Goal: Task Accomplishment & Management: Manage account settings

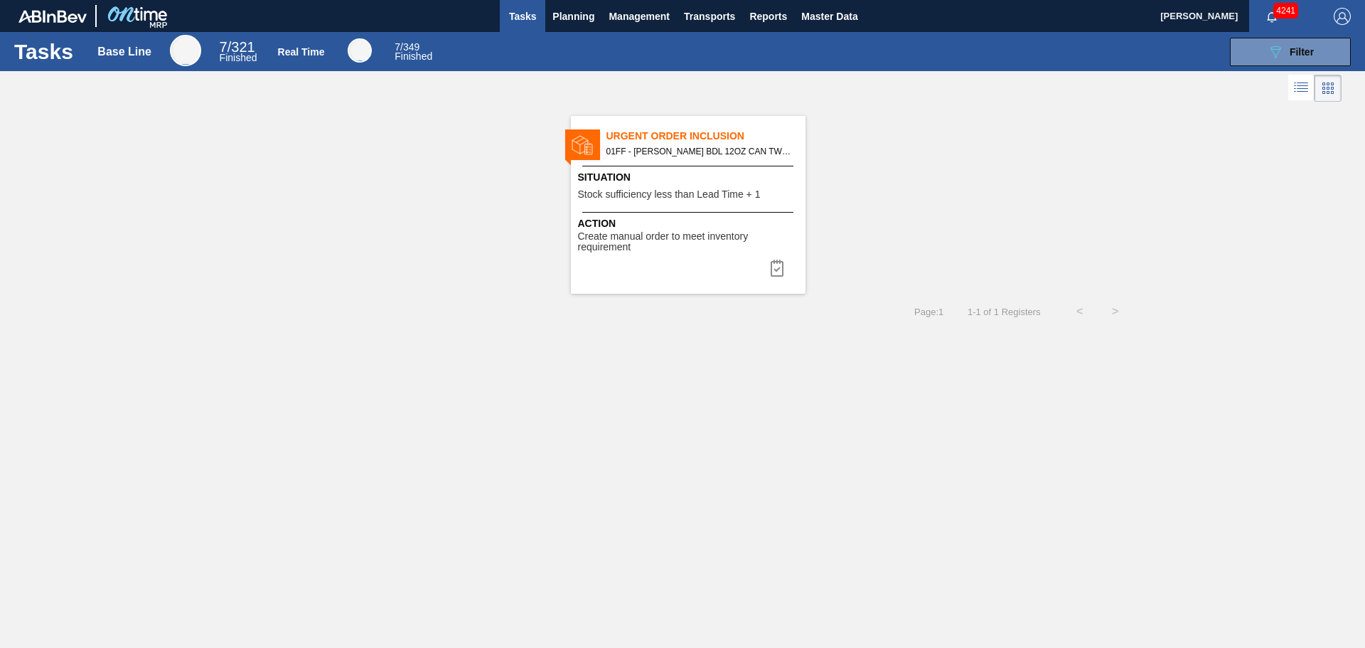
click at [717, 196] on span "Stock sufficiency less than Lead Time + 1" at bounding box center [669, 194] width 183 height 11
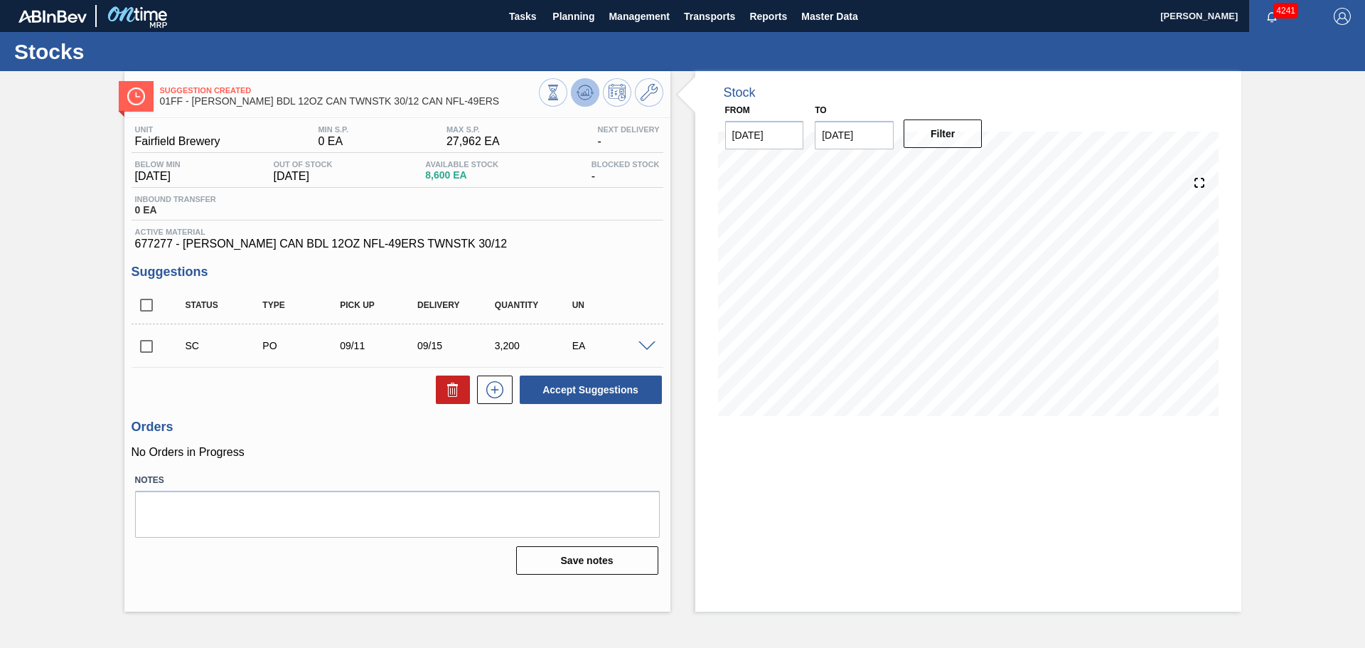
click at [593, 95] on icon at bounding box center [584, 92] width 17 height 17
click at [517, 19] on span "Tasks" at bounding box center [522, 16] width 31 height 17
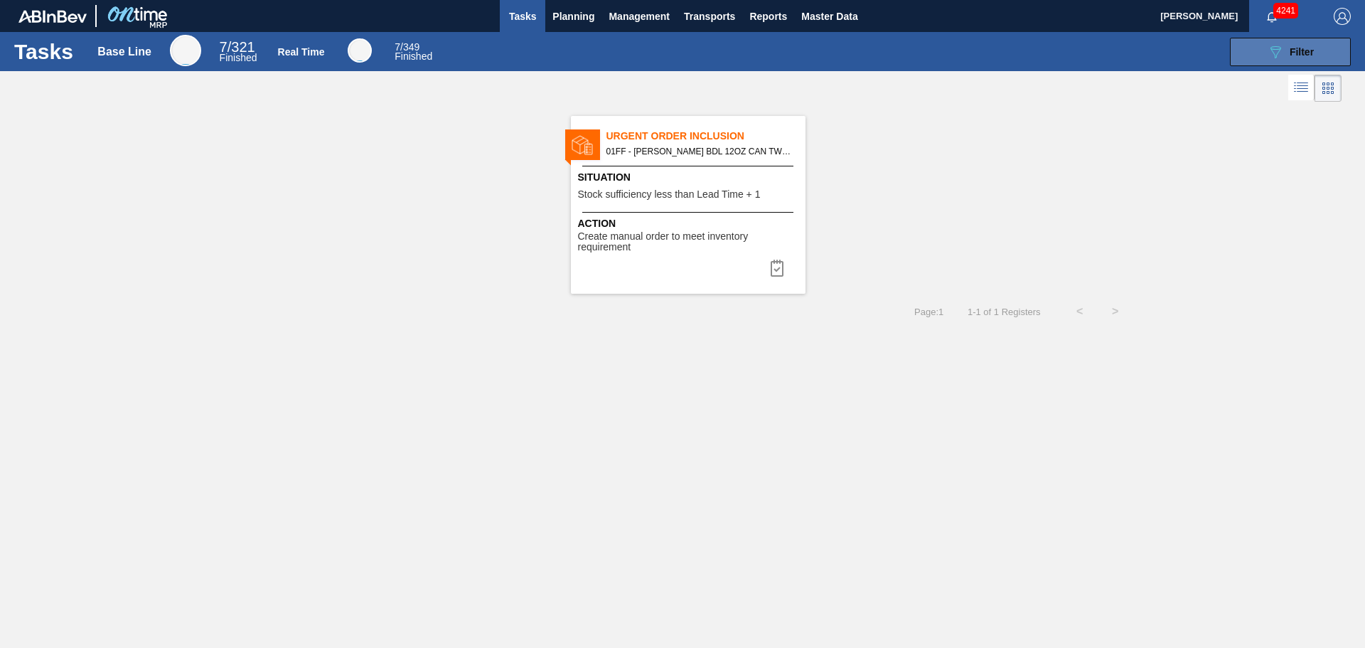
click at [1238, 40] on button "089F7B8B-B2A5-4AFE-B5C0-19BA573D28AC Filter" at bounding box center [1290, 52] width 121 height 28
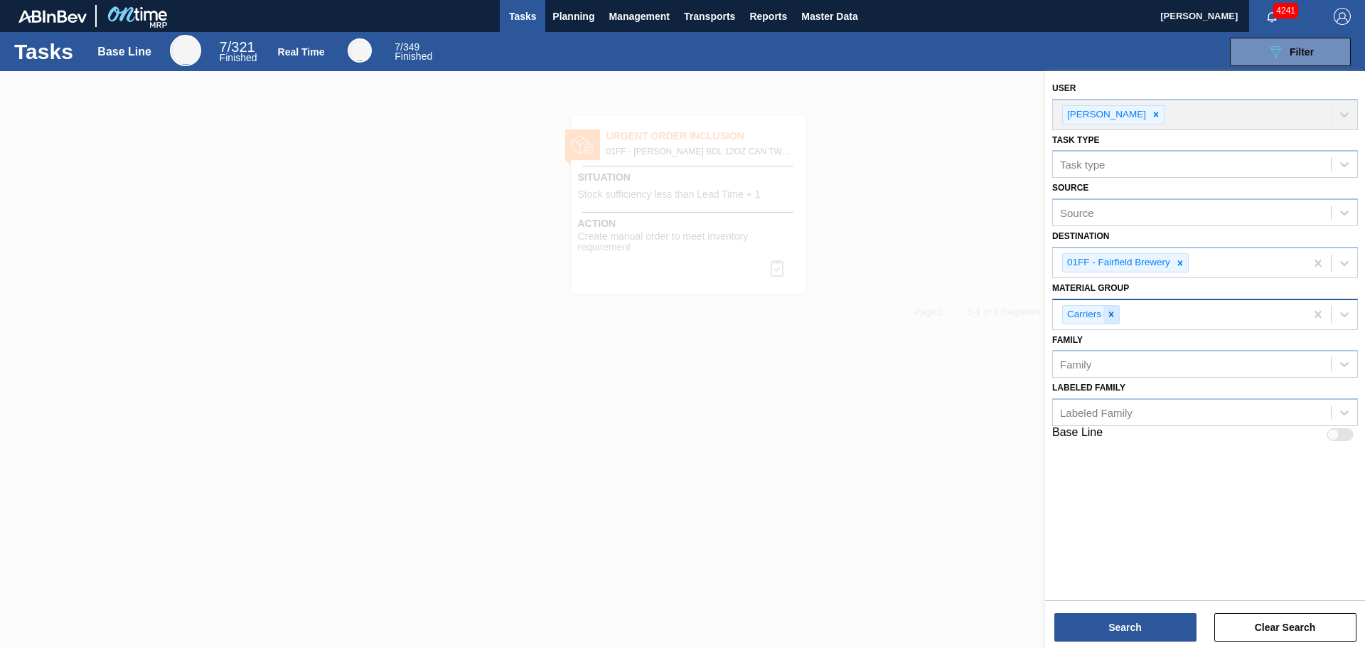
click at [1115, 314] on icon at bounding box center [1111, 314] width 10 height 10
click at [1152, 618] on button "Search" at bounding box center [1125, 627] width 142 height 28
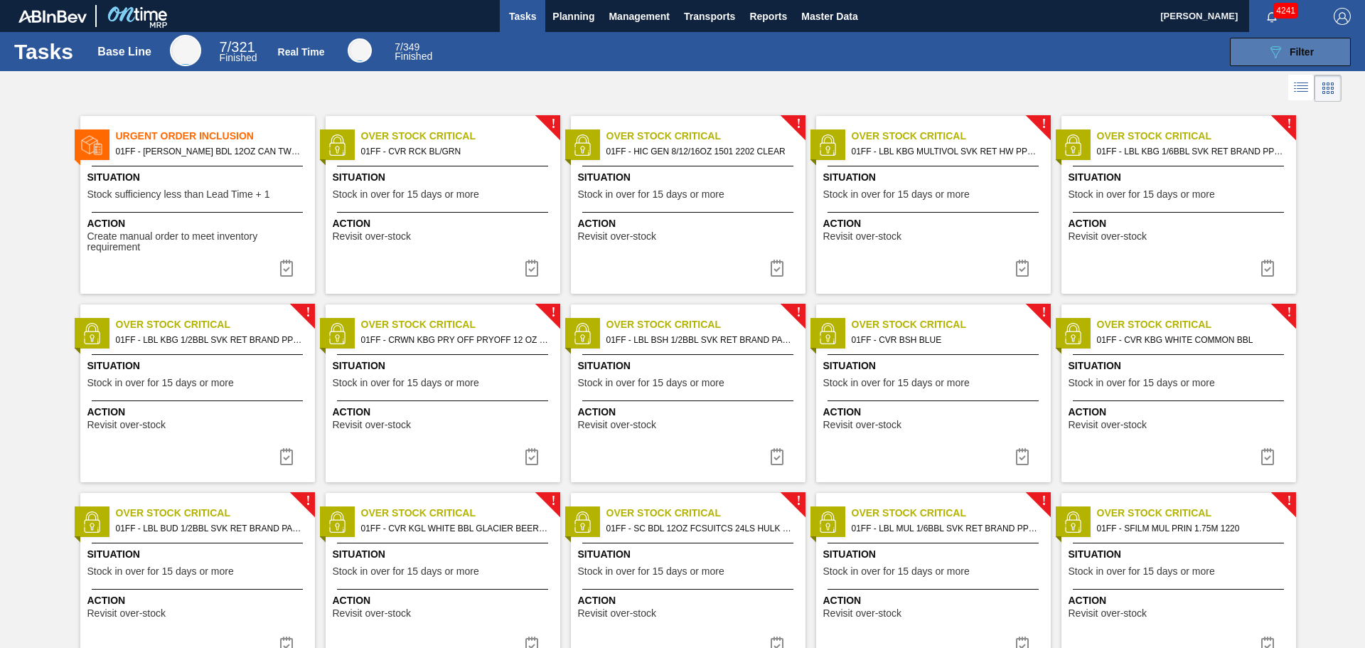
click at [1240, 50] on button "089F7B8B-B2A5-4AFE-B5C0-19BA573D28AC Filter" at bounding box center [1290, 52] width 121 height 28
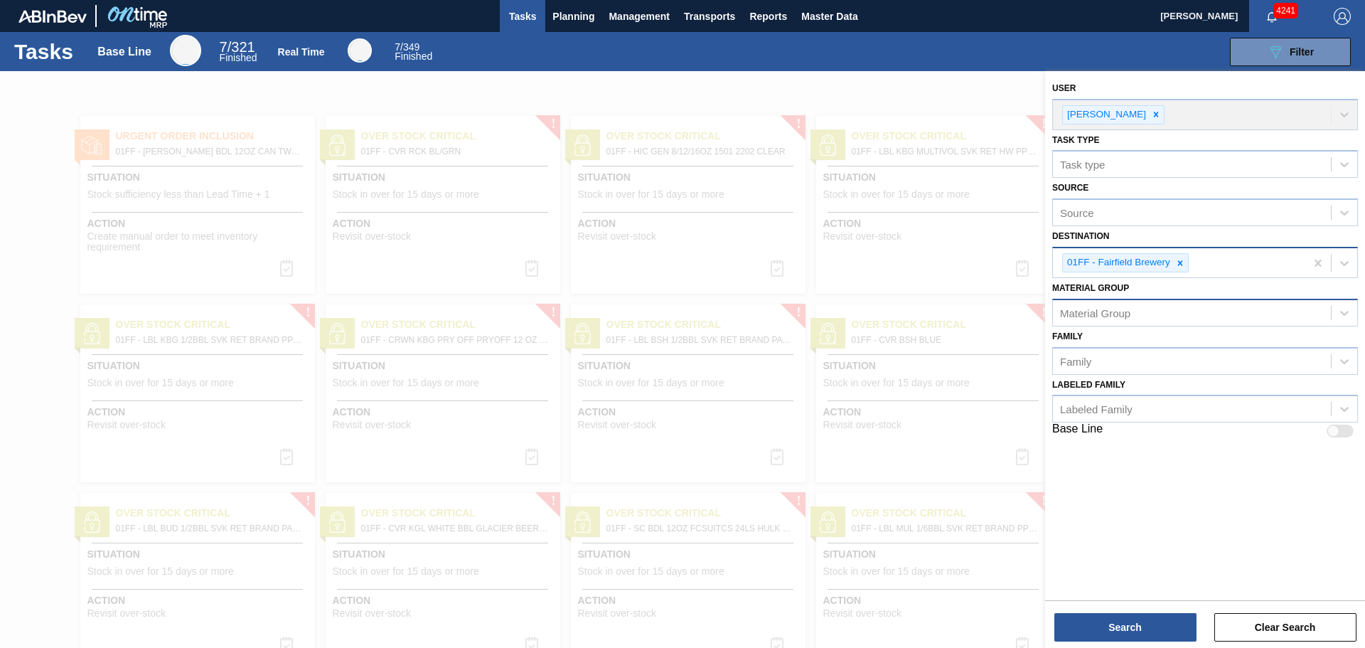
click at [1182, 264] on icon at bounding box center [1180, 263] width 10 height 10
click at [1173, 262] on div "Destination" at bounding box center [1192, 261] width 278 height 21
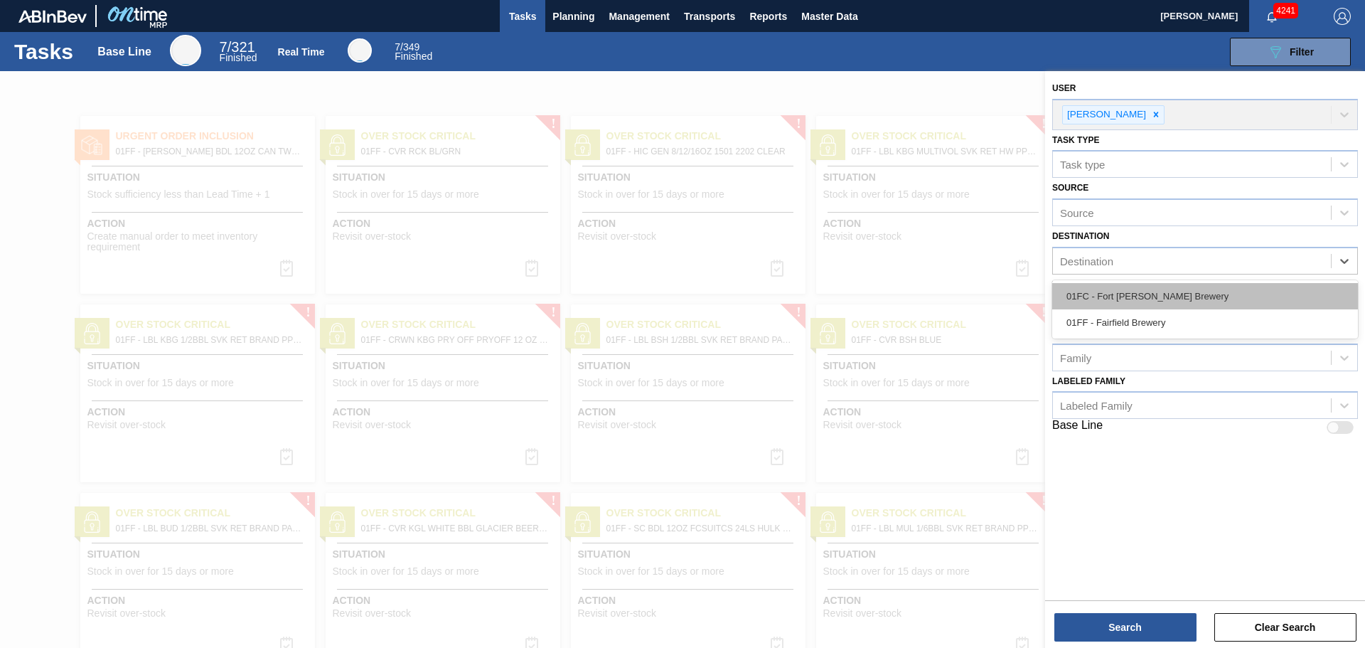
click at [1165, 291] on div "01FC - Fort [PERSON_NAME] Brewery" at bounding box center [1205, 296] width 306 height 26
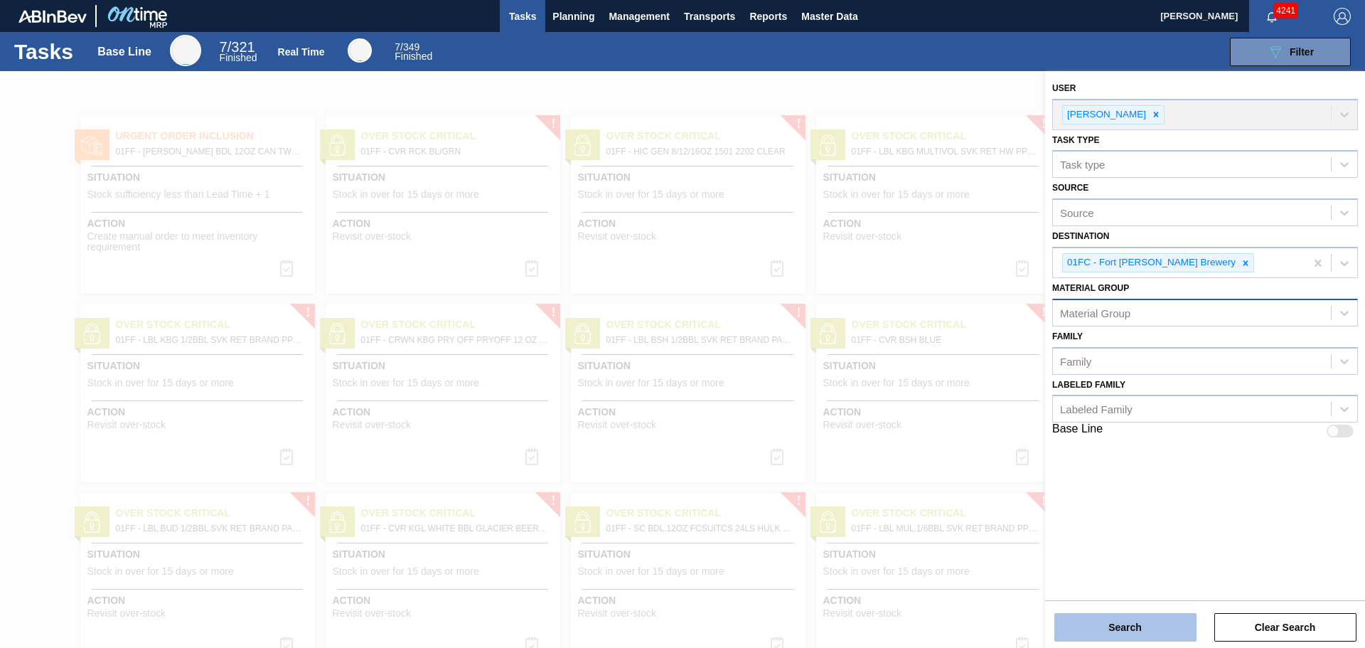
click at [1150, 627] on button "Search" at bounding box center [1125, 627] width 142 height 28
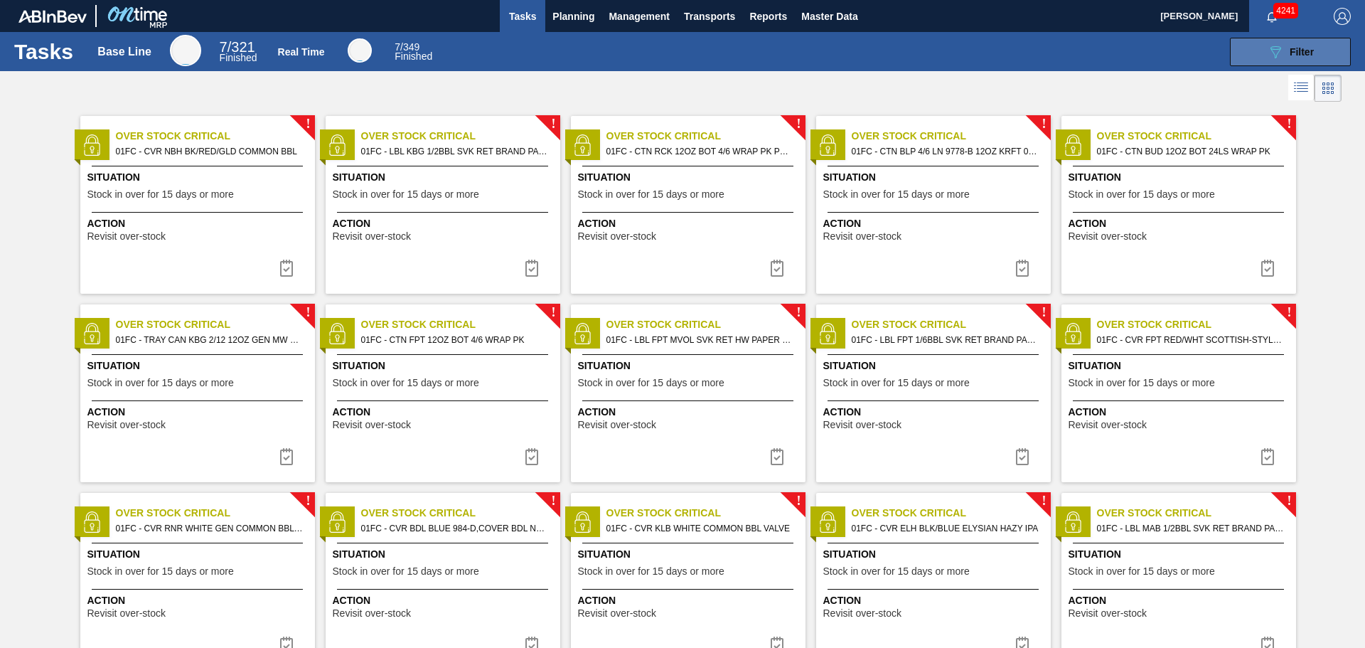
click at [1294, 49] on span "Filter" at bounding box center [1301, 51] width 24 height 11
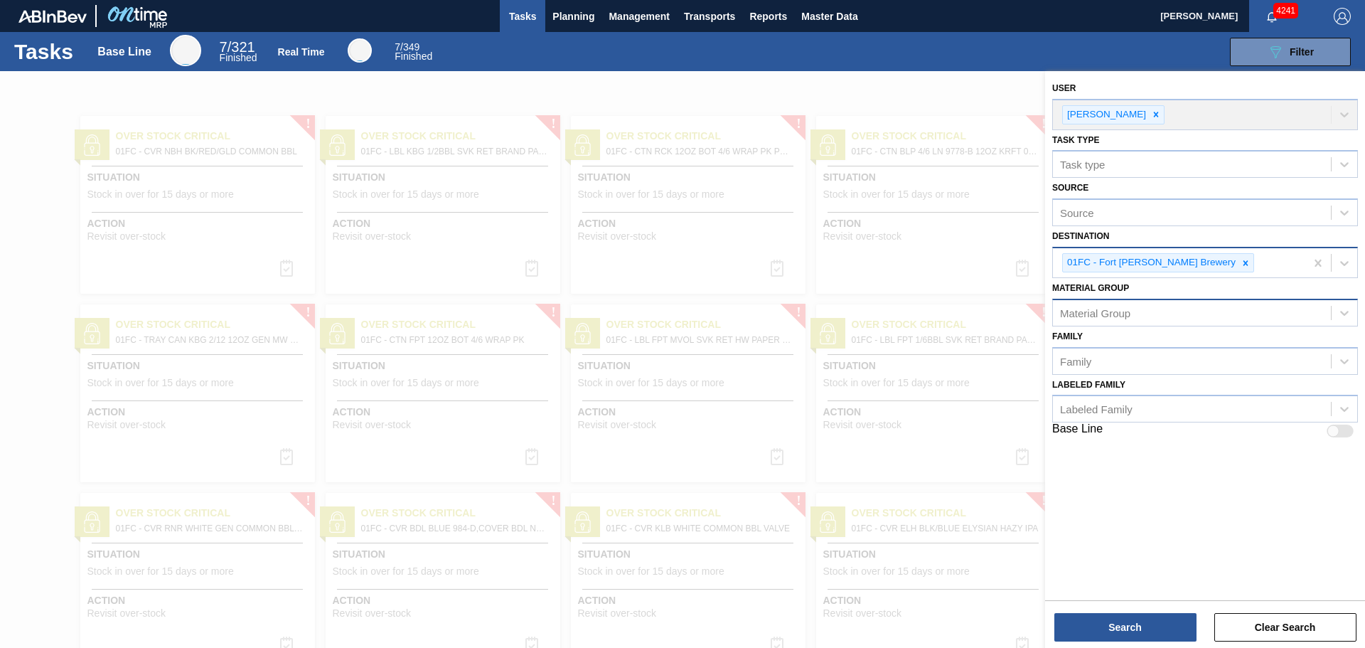
click at [1240, 261] on icon at bounding box center [1245, 263] width 10 height 10
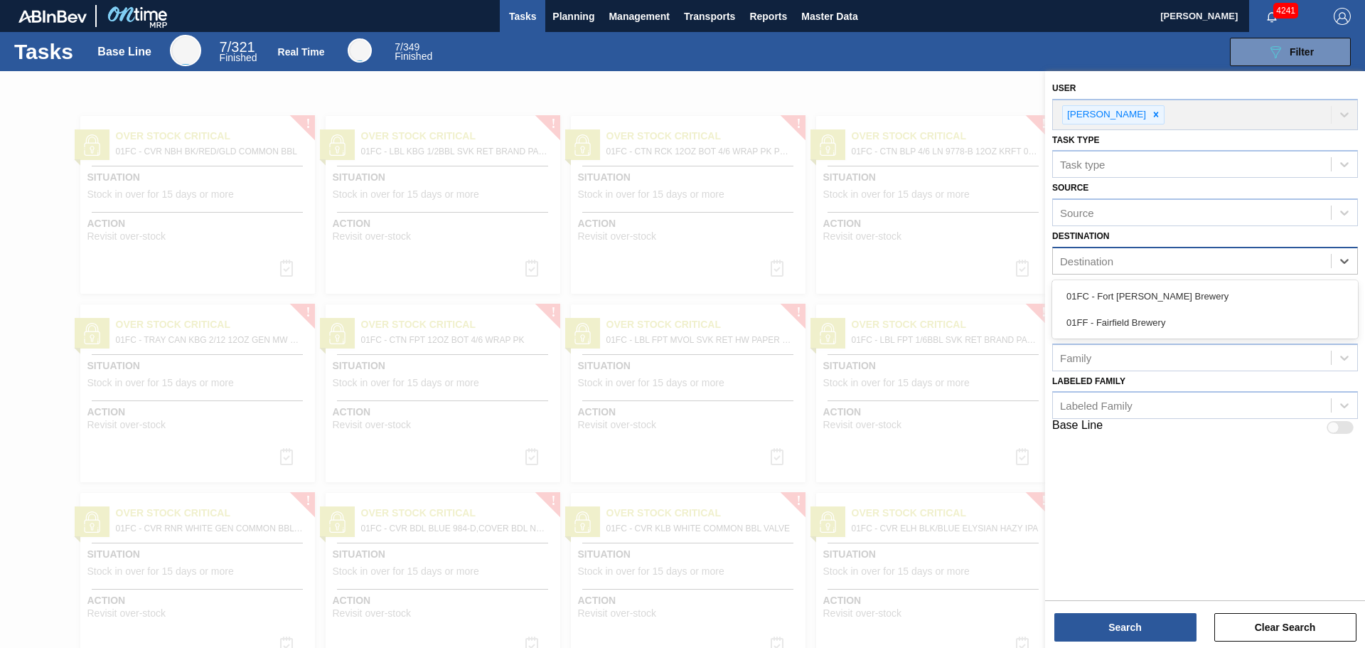
click at [1176, 260] on div "Destination" at bounding box center [1192, 261] width 278 height 21
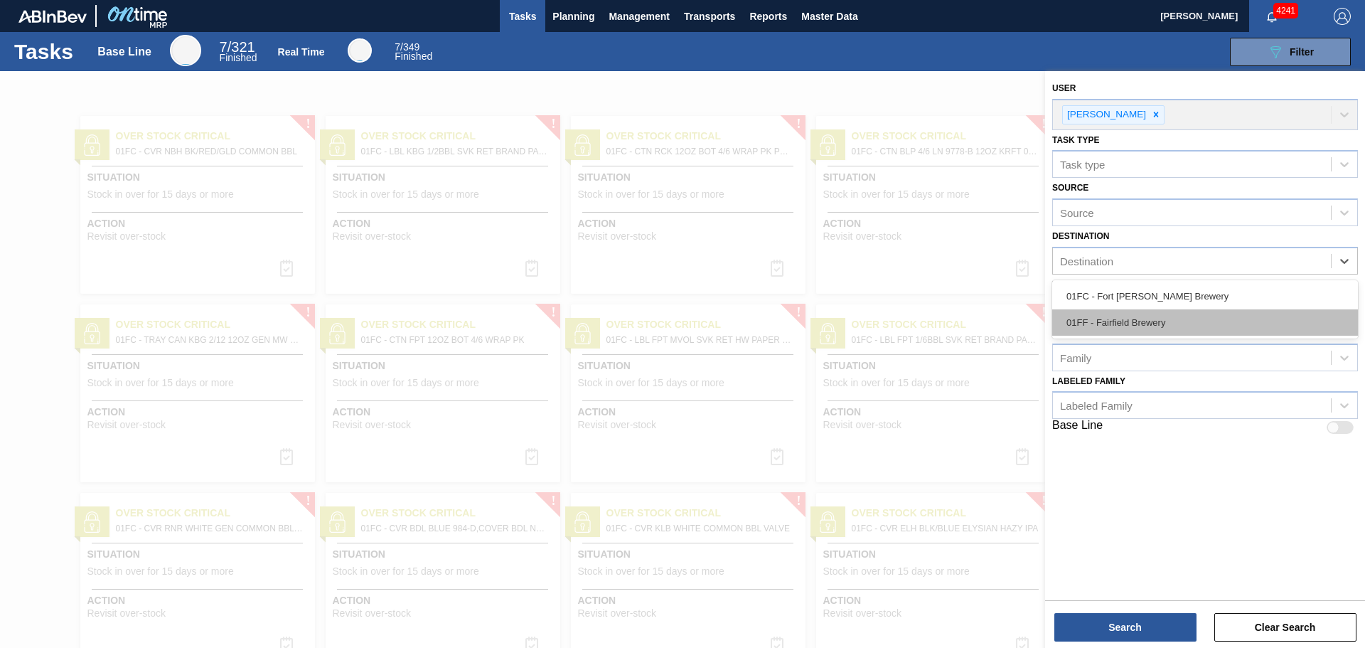
click at [1150, 318] on div "01FF - Fairfield Brewery" at bounding box center [1205, 322] width 306 height 26
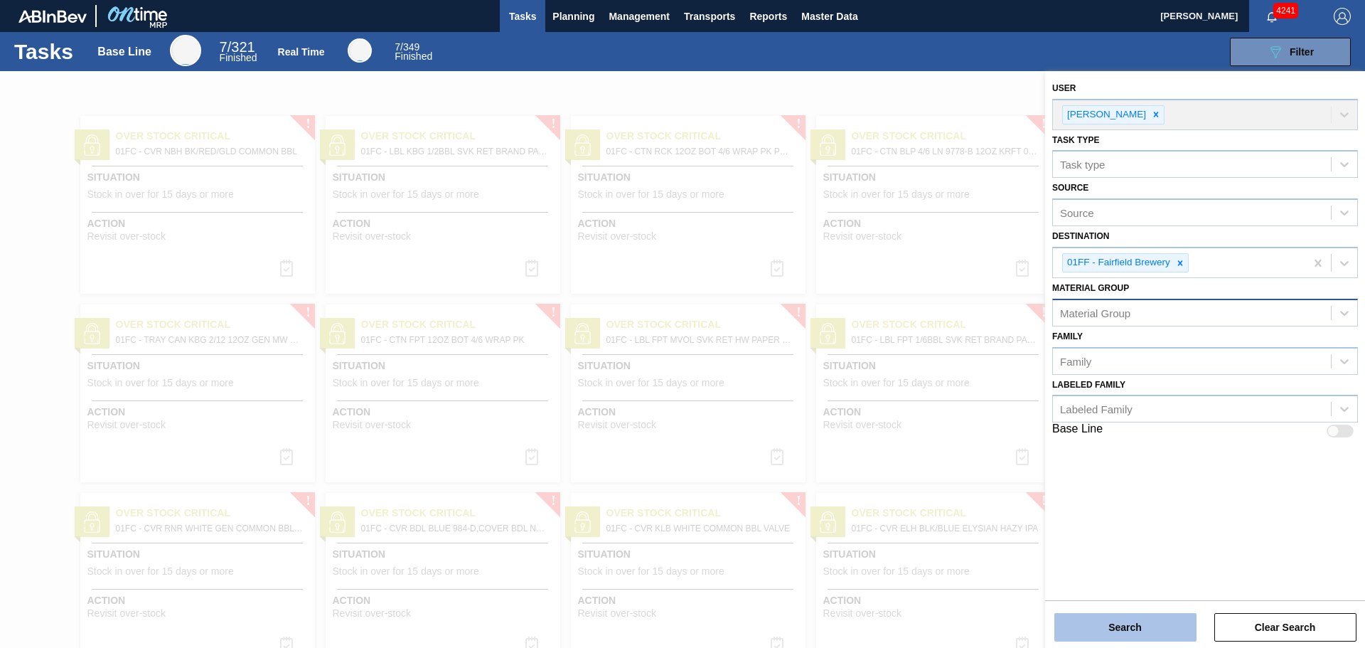
click at [1142, 626] on button "Search" at bounding box center [1125, 627] width 142 height 28
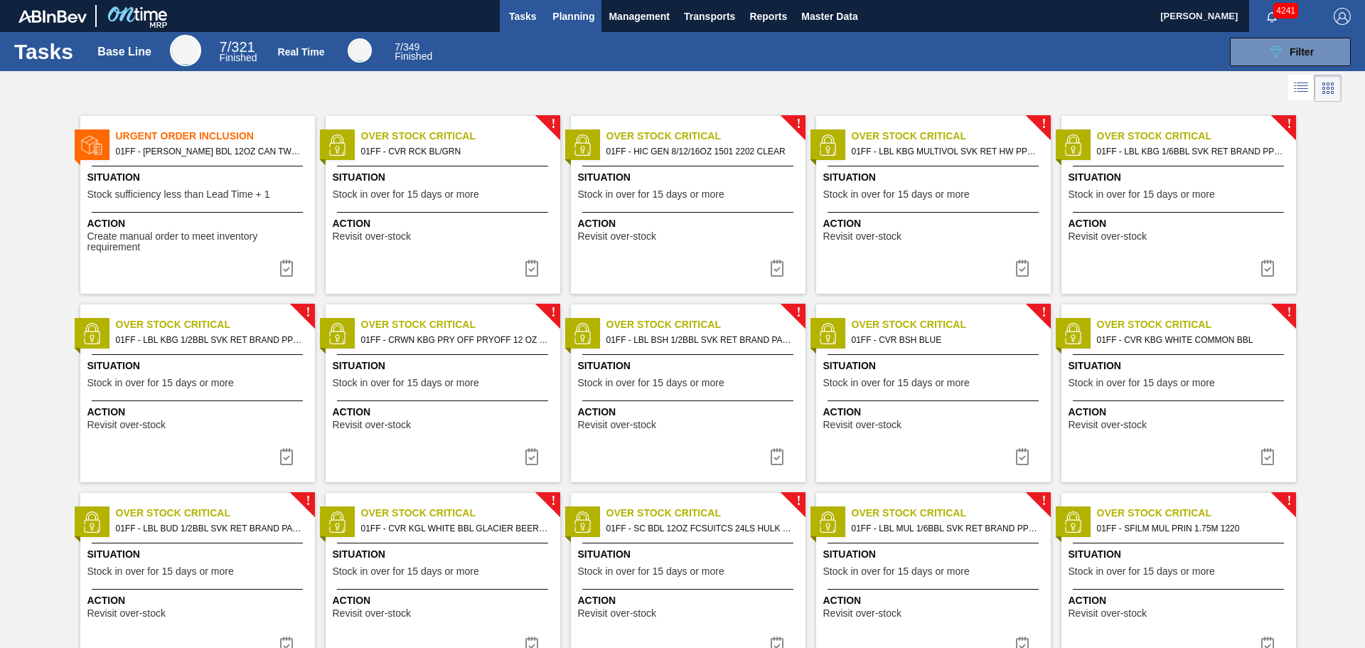
click at [562, 11] on span "Planning" at bounding box center [573, 16] width 42 height 17
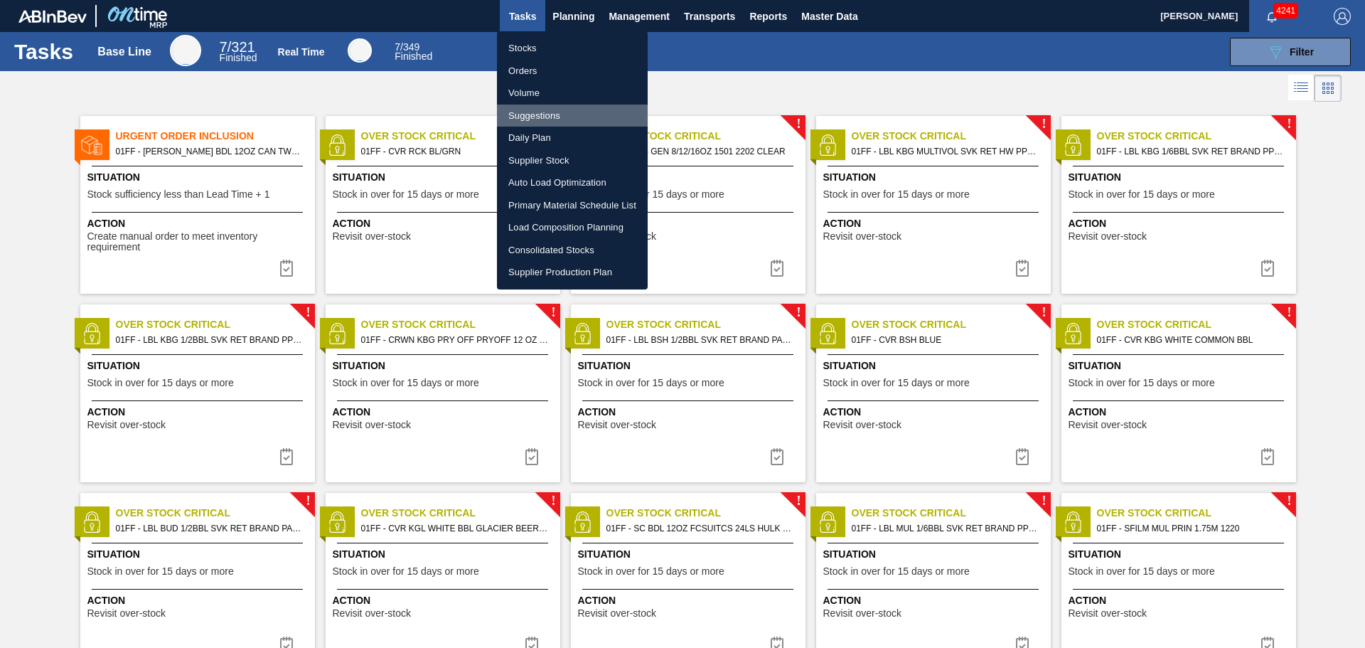
click at [547, 112] on li "Suggestions" at bounding box center [572, 115] width 151 height 23
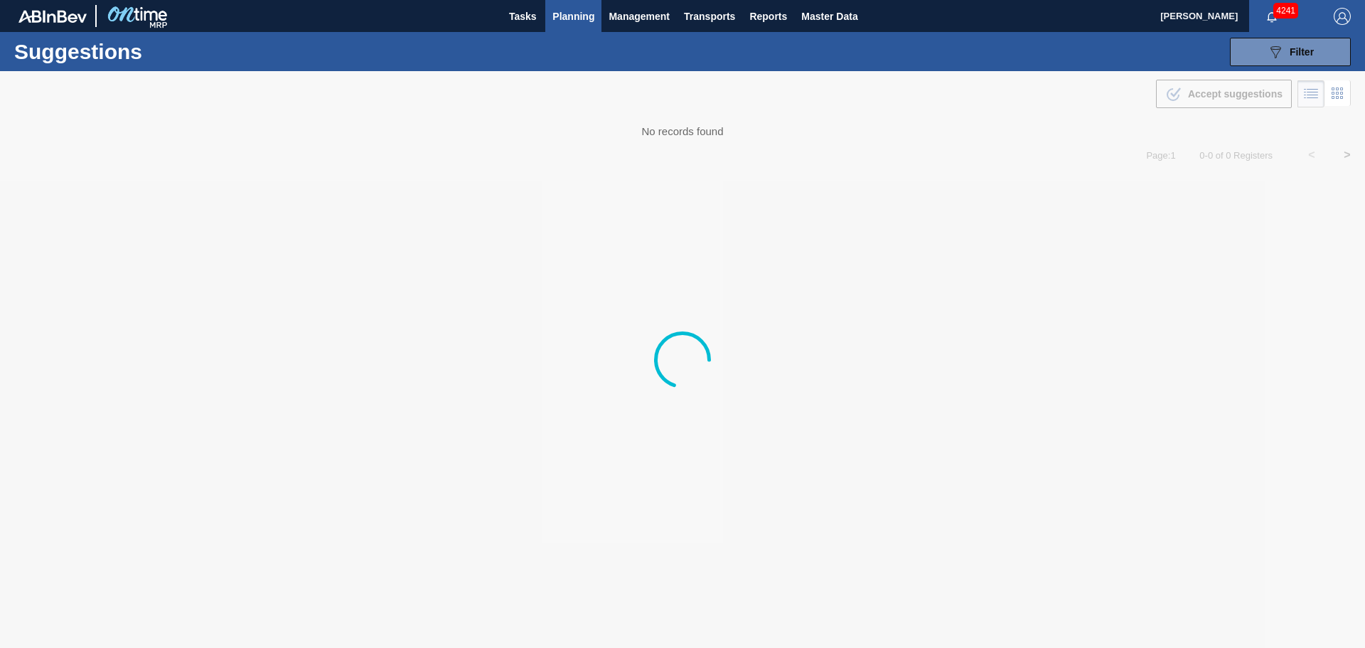
type from "[DATE]"
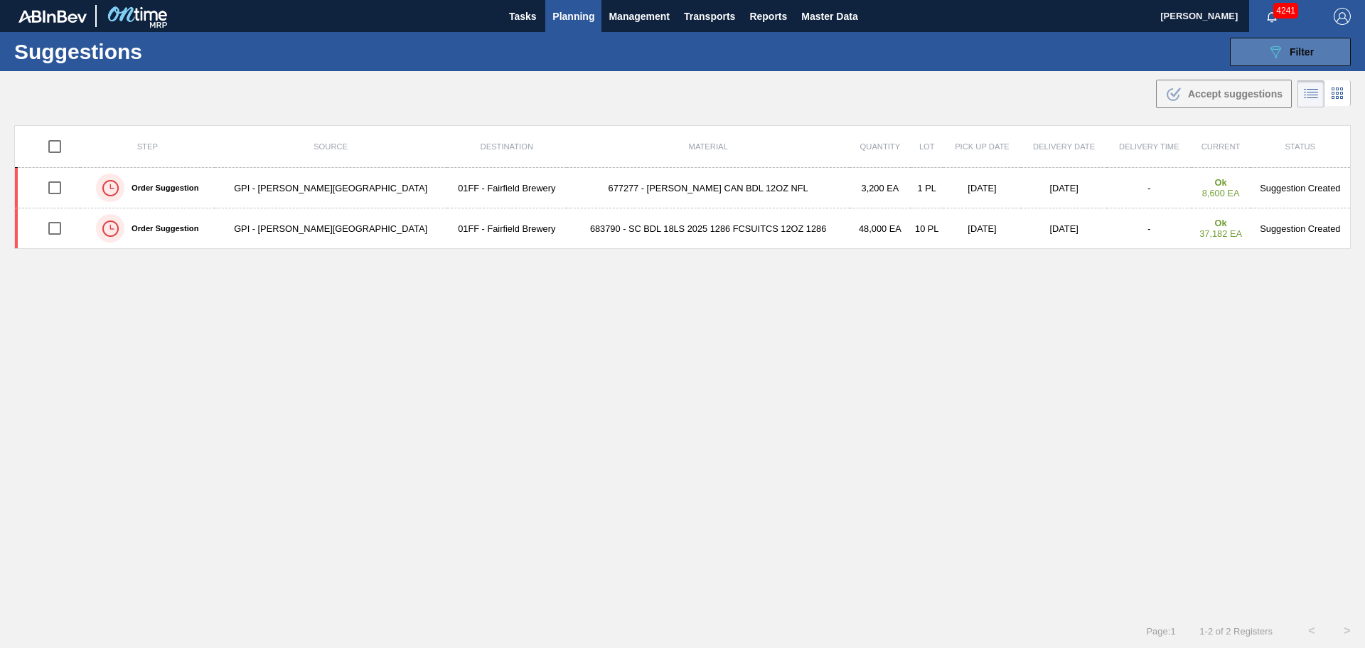
click at [1253, 63] on button "089F7B8B-B2A5-4AFE-B5C0-19BA573D28AC Filter" at bounding box center [1290, 52] width 121 height 28
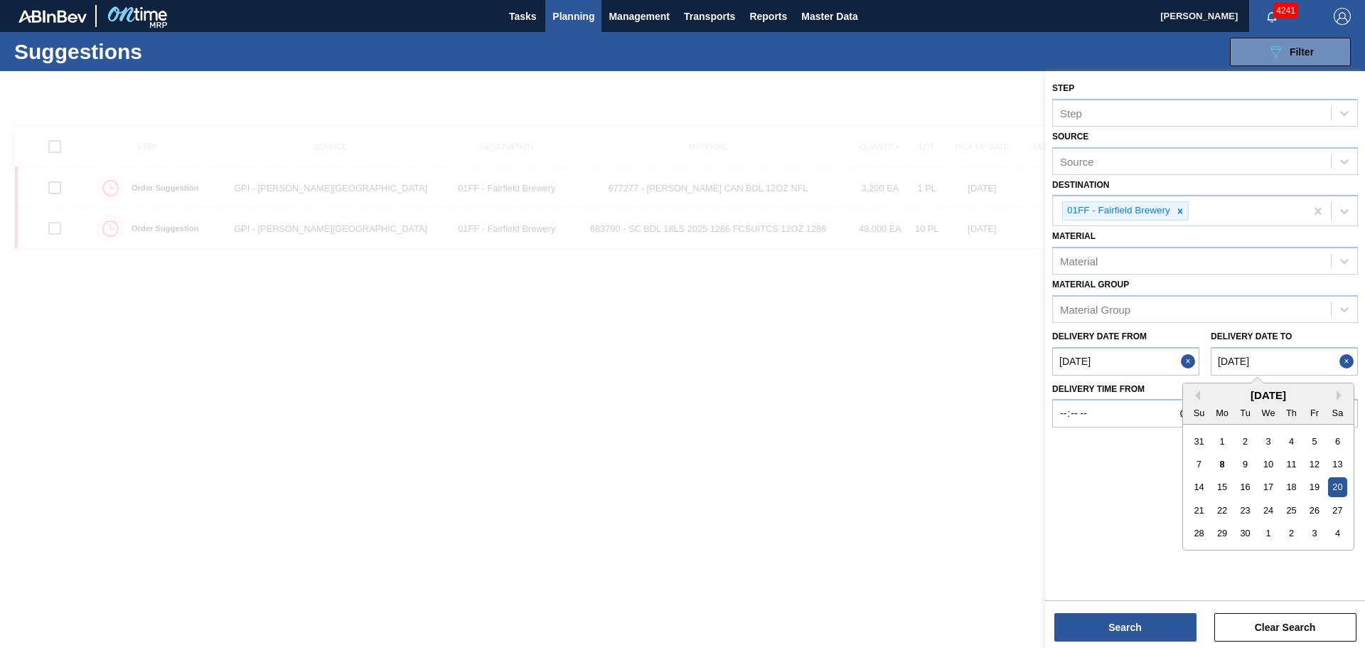
click at [1284, 364] on to "[DATE]" at bounding box center [1284, 361] width 147 height 28
click at [1336, 536] on div "4" at bounding box center [1337, 532] width 19 height 19
type to "[DATE]"
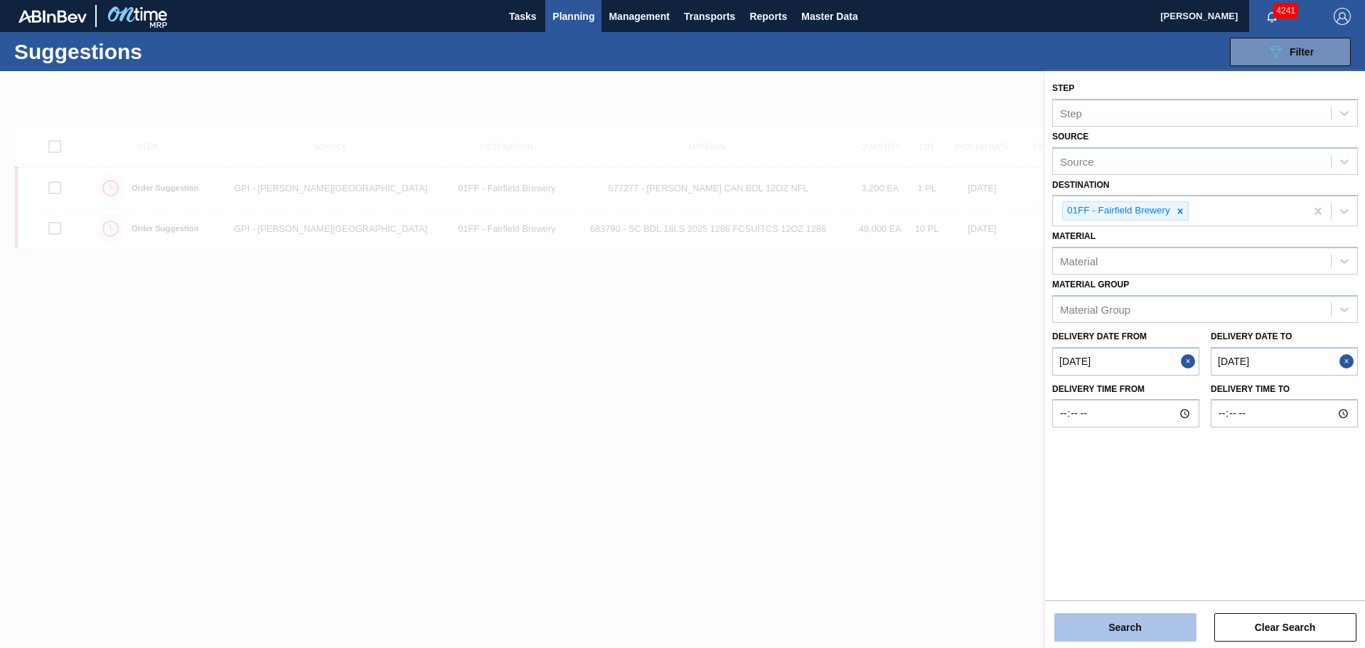
click at [1142, 616] on button "Search" at bounding box center [1125, 627] width 142 height 28
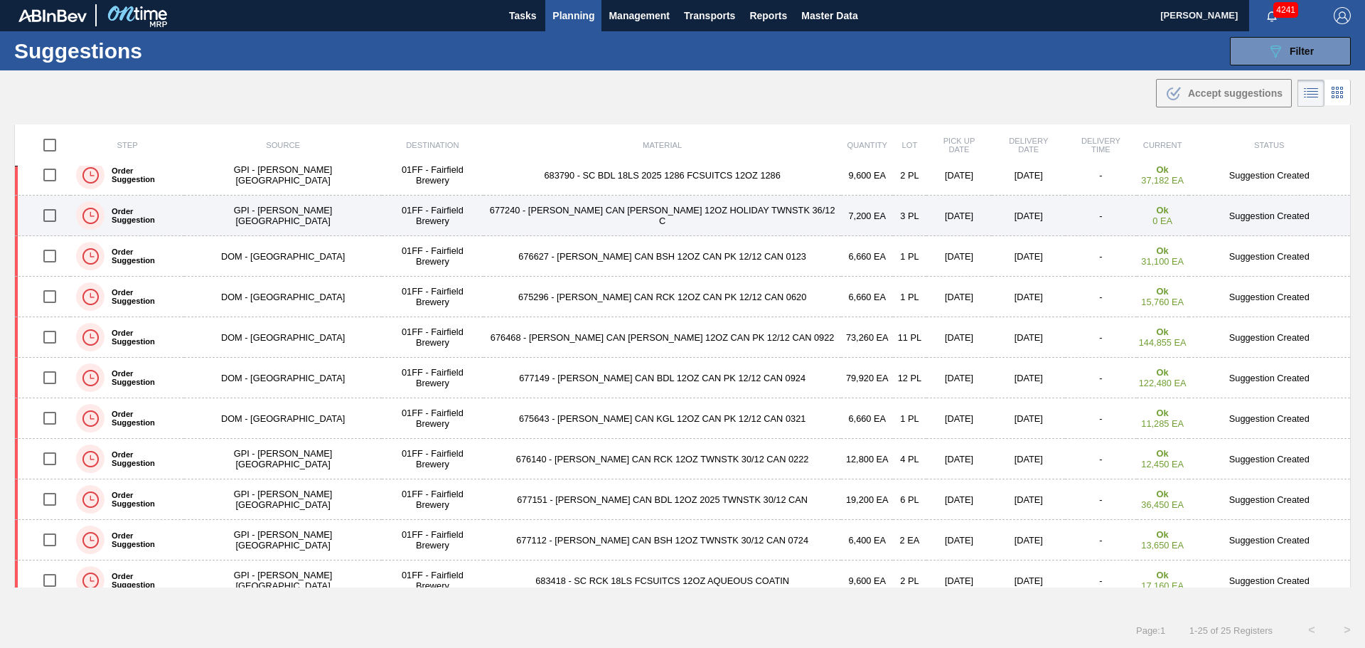
scroll to position [593, 0]
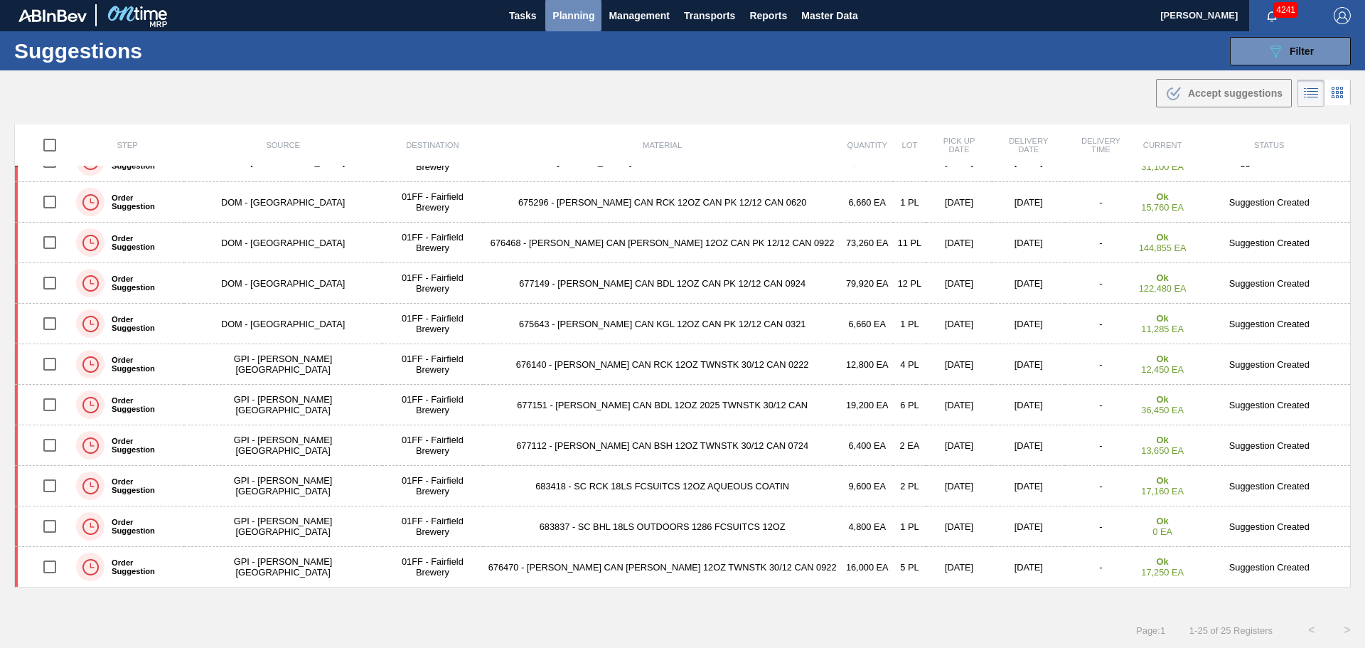
click at [572, 12] on span "Planning" at bounding box center [573, 15] width 42 height 17
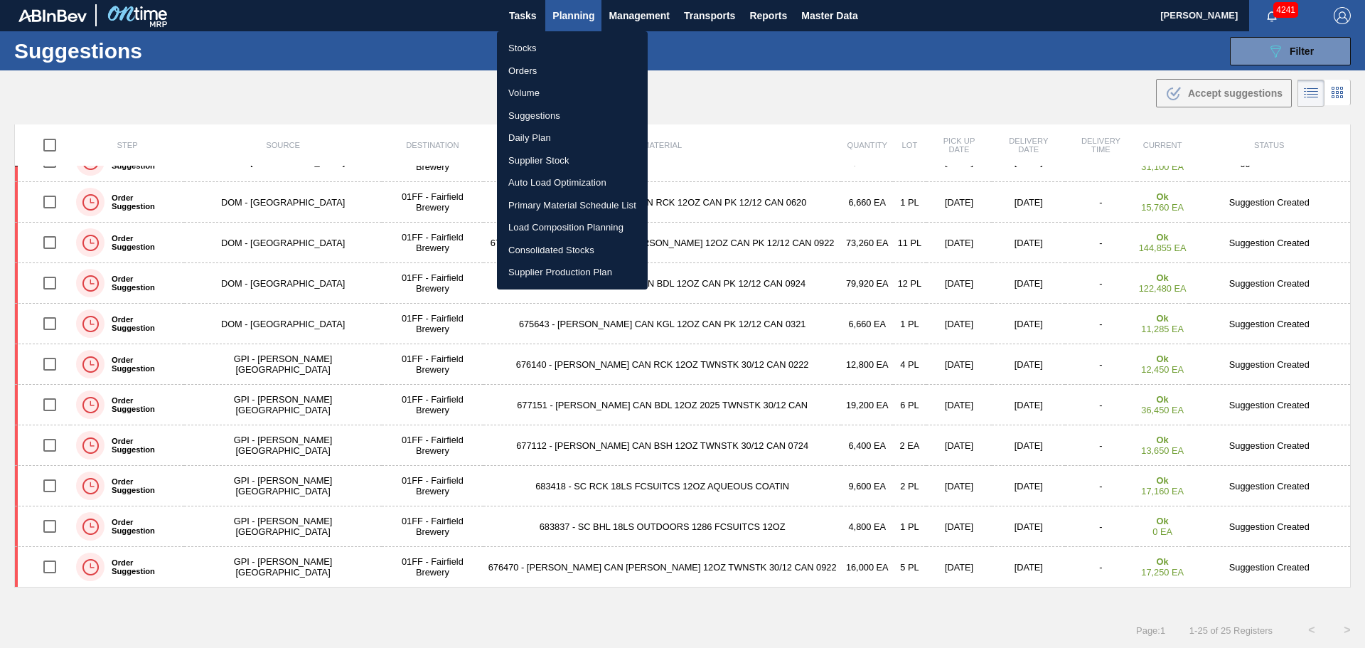
click at [569, 222] on li "Load Composition Planning" at bounding box center [572, 227] width 151 height 23
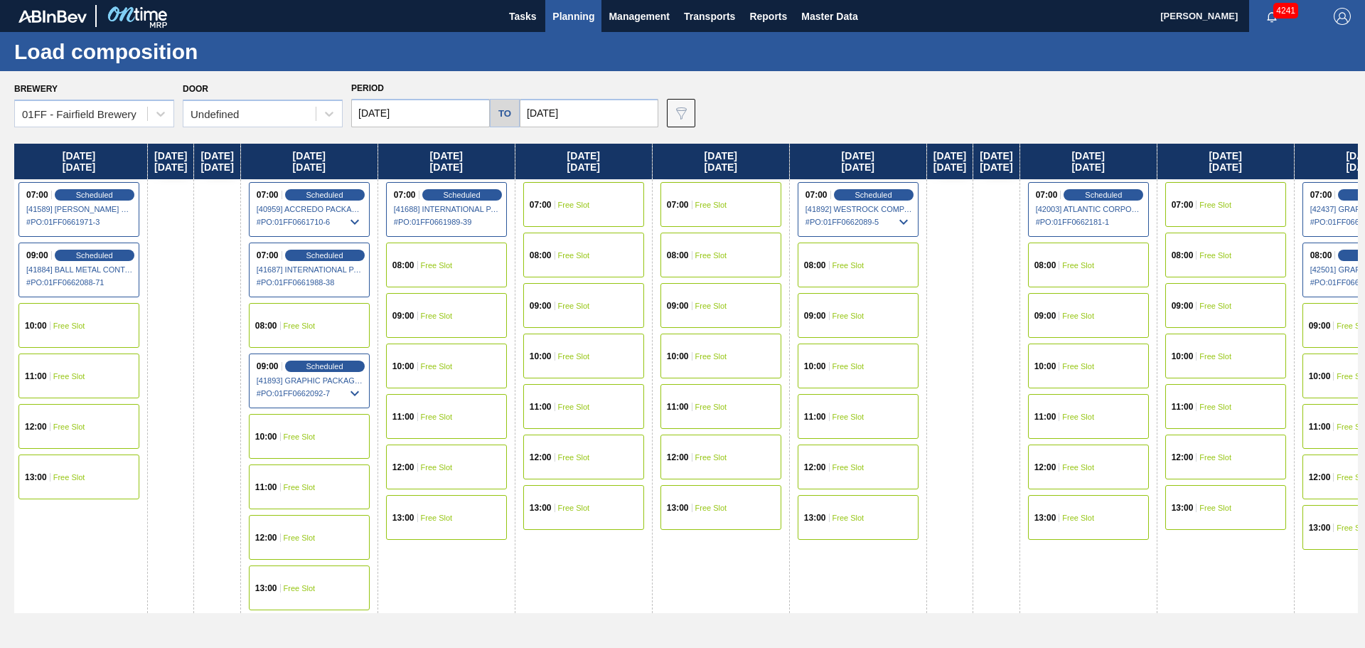
scroll to position [0, 18]
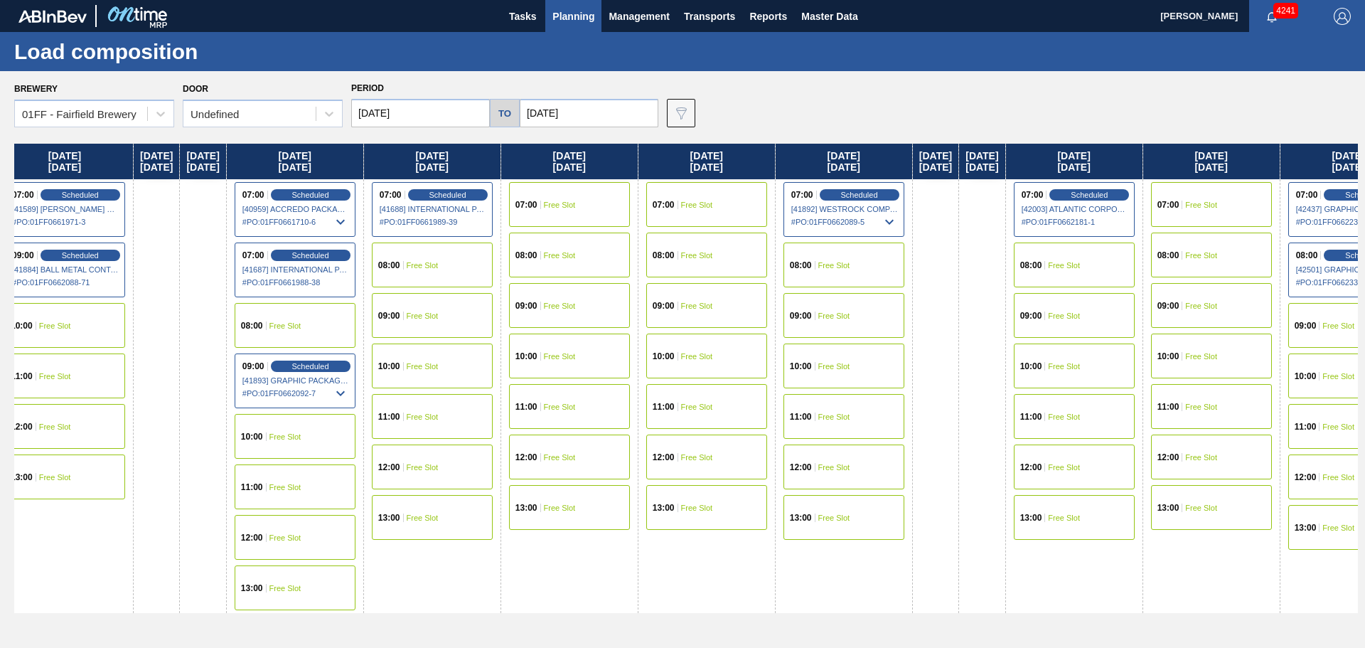
drag, startPoint x: 904, startPoint y: 161, endPoint x: 878, endPoint y: 164, distance: 26.5
click at [878, 164] on div "[DATE] 07:00 Scheduled [41589] [PERSON_NAME] GLOBAL INC - 0008311135 # PO : 01F…" at bounding box center [685, 392] width 1343 height 496
click at [1110, 191] on span "Scheduled" at bounding box center [1089, 194] width 41 height 9
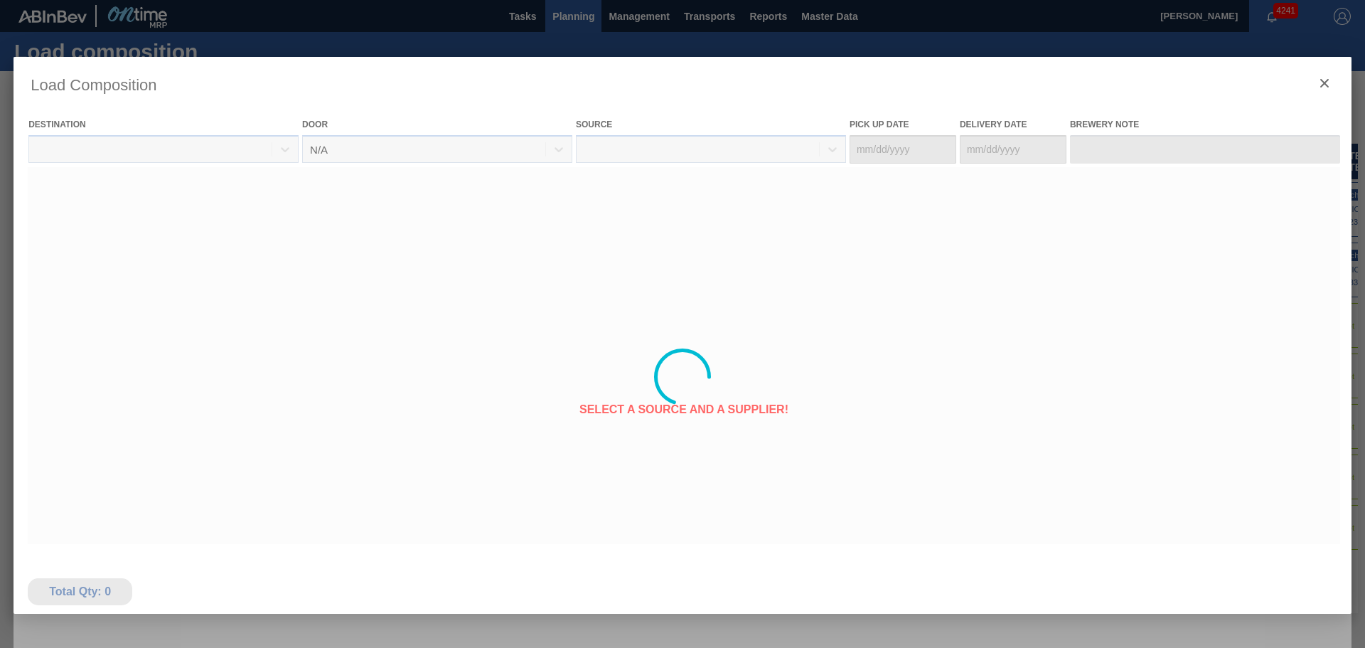
type Date "[DATE]"
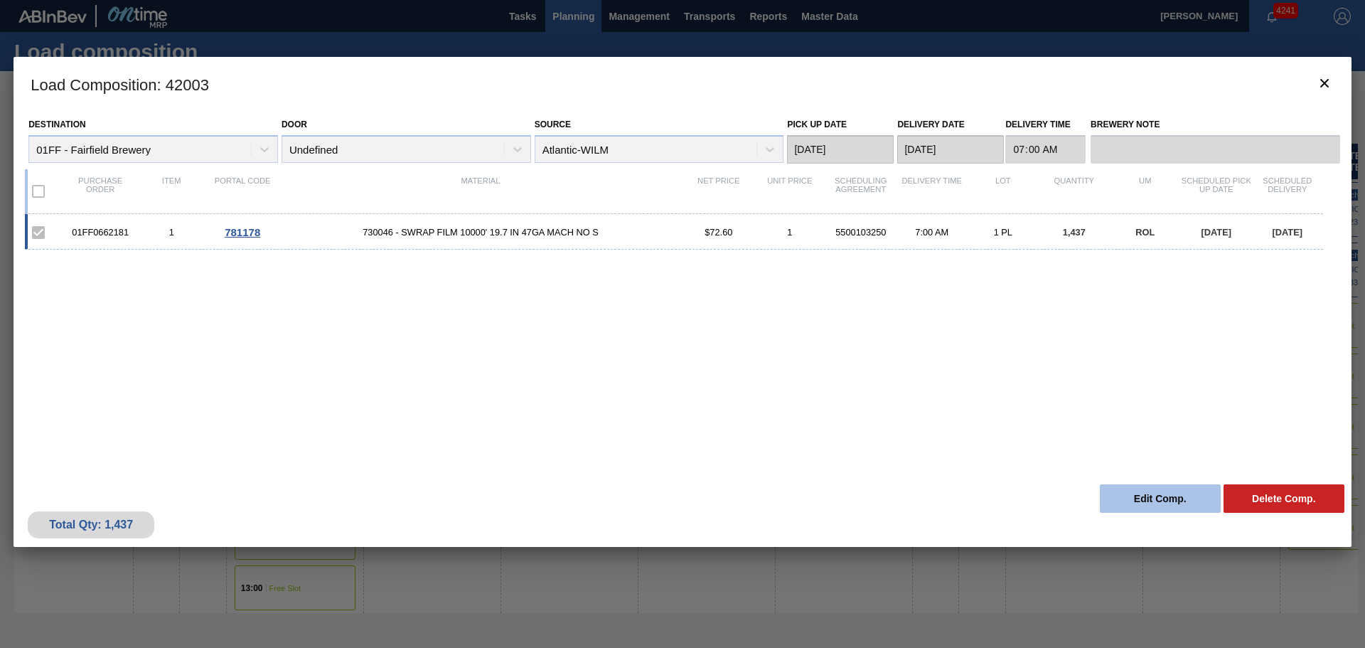
click at [1150, 494] on button "Edit Comp." at bounding box center [1160, 498] width 121 height 28
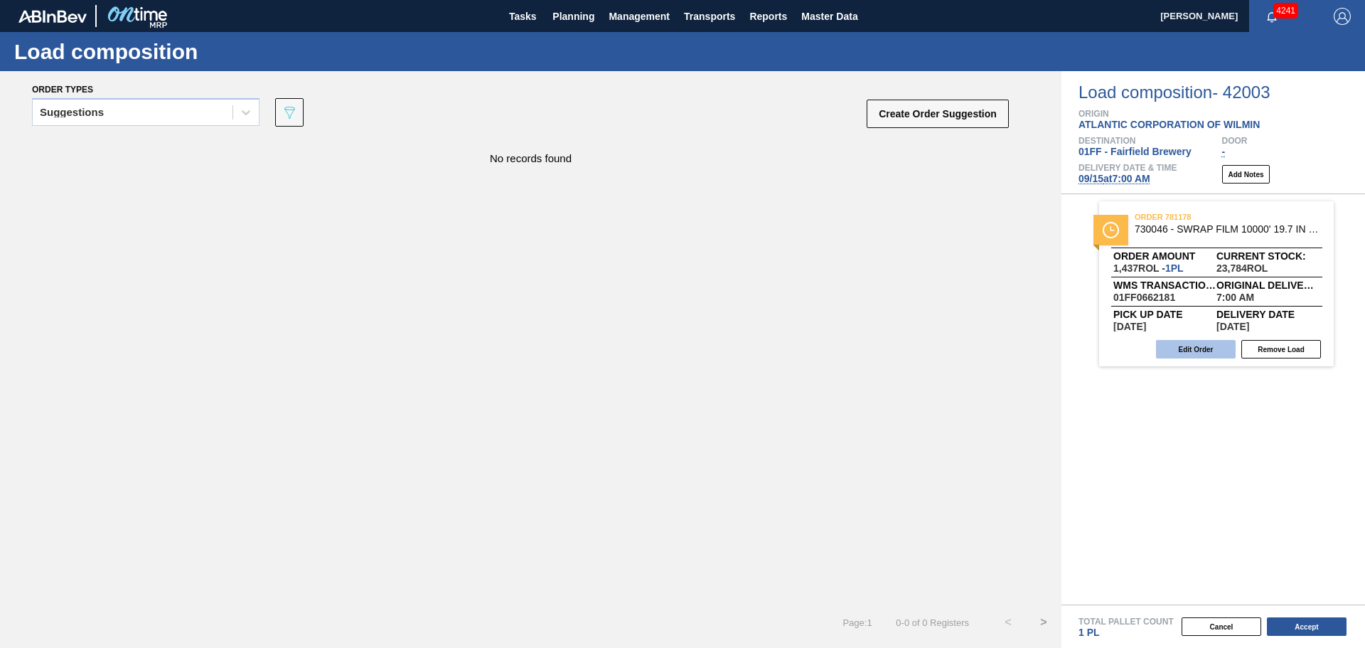
click at [1208, 352] on button "Edit Order" at bounding box center [1196, 349] width 80 height 18
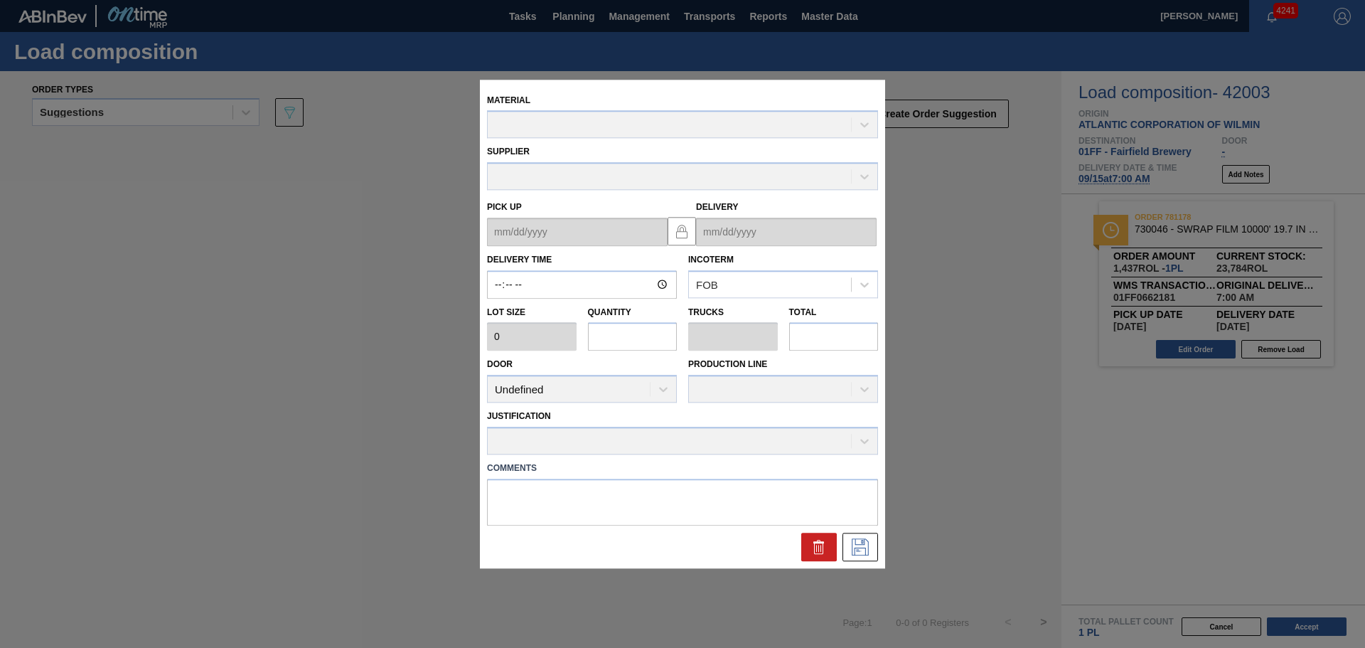
type input "07:00:00"
type input "1,437"
type input "0.9998608405232396"
type input "0.038"
type input "1,437"
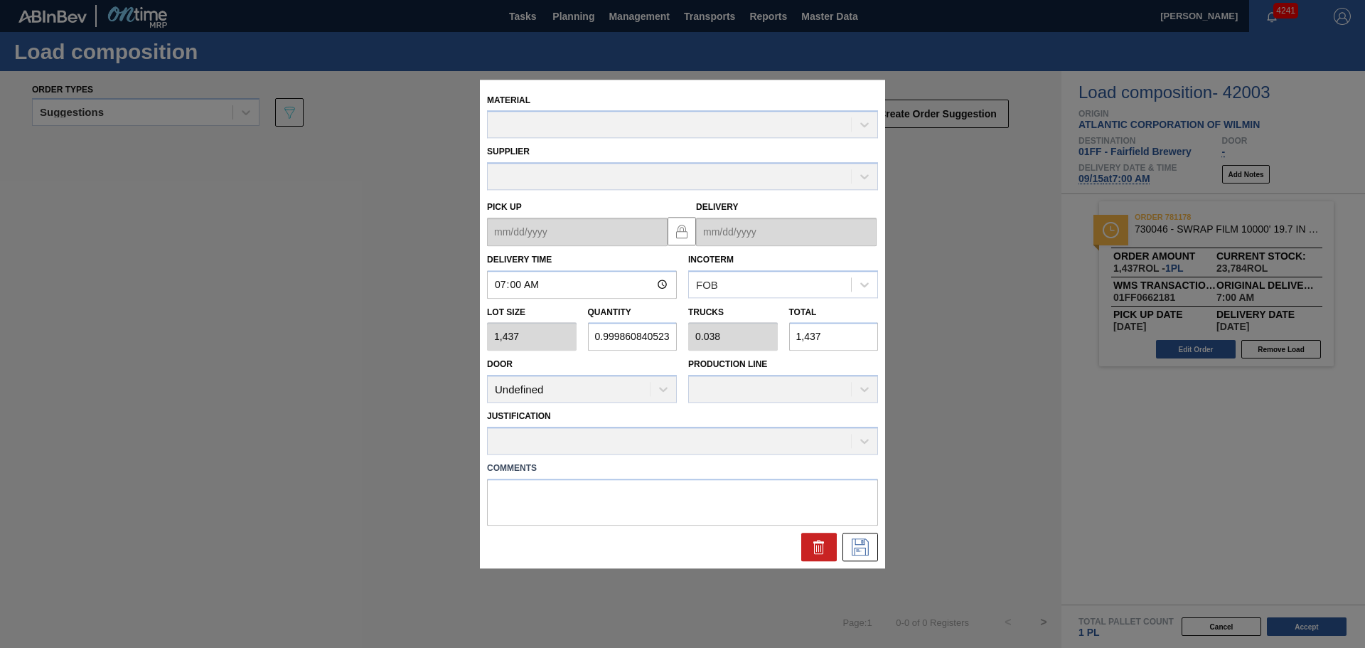
type up "[DATE]"
type input "[DATE]"
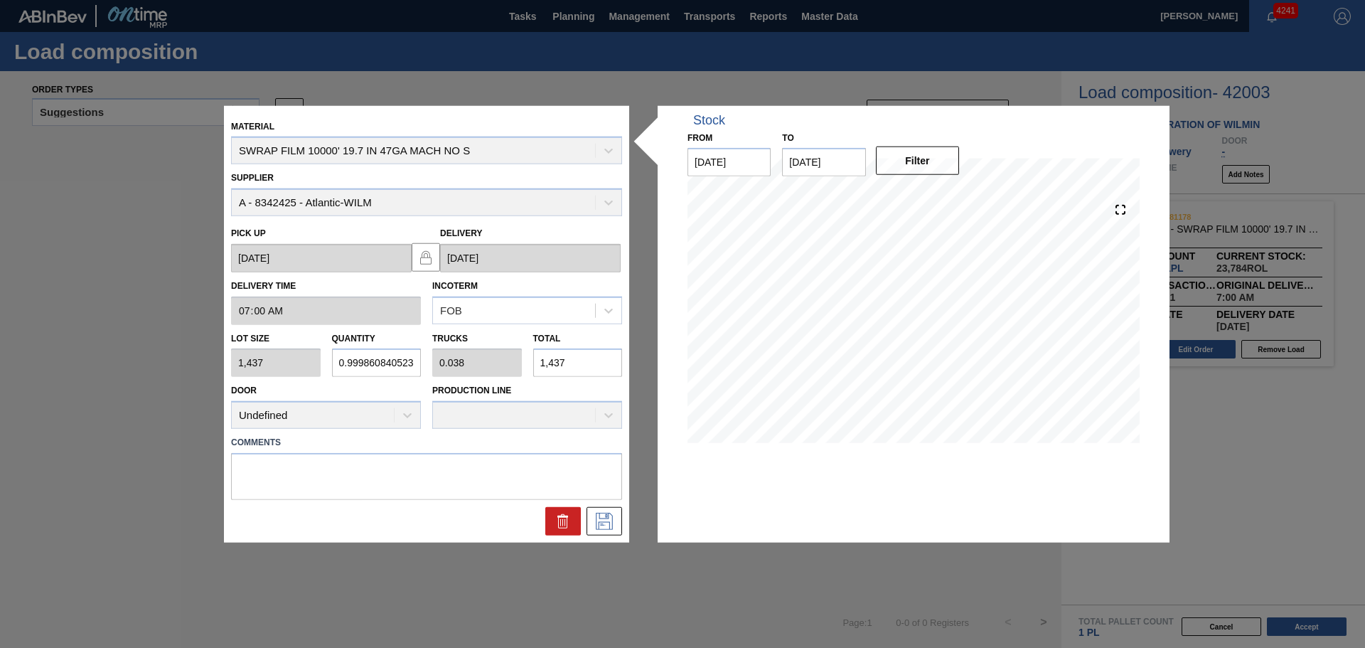
click at [291, 350] on div "Lot size 1,437 Quantity 0.9998608405232396 Trucks 0.038 Total 1,437" at bounding box center [426, 350] width 402 height 53
type input "2,396"
type input "92.154"
type input "3,443,531.2"
drag, startPoint x: 374, startPoint y: 359, endPoint x: 269, endPoint y: 346, distance: 106.0
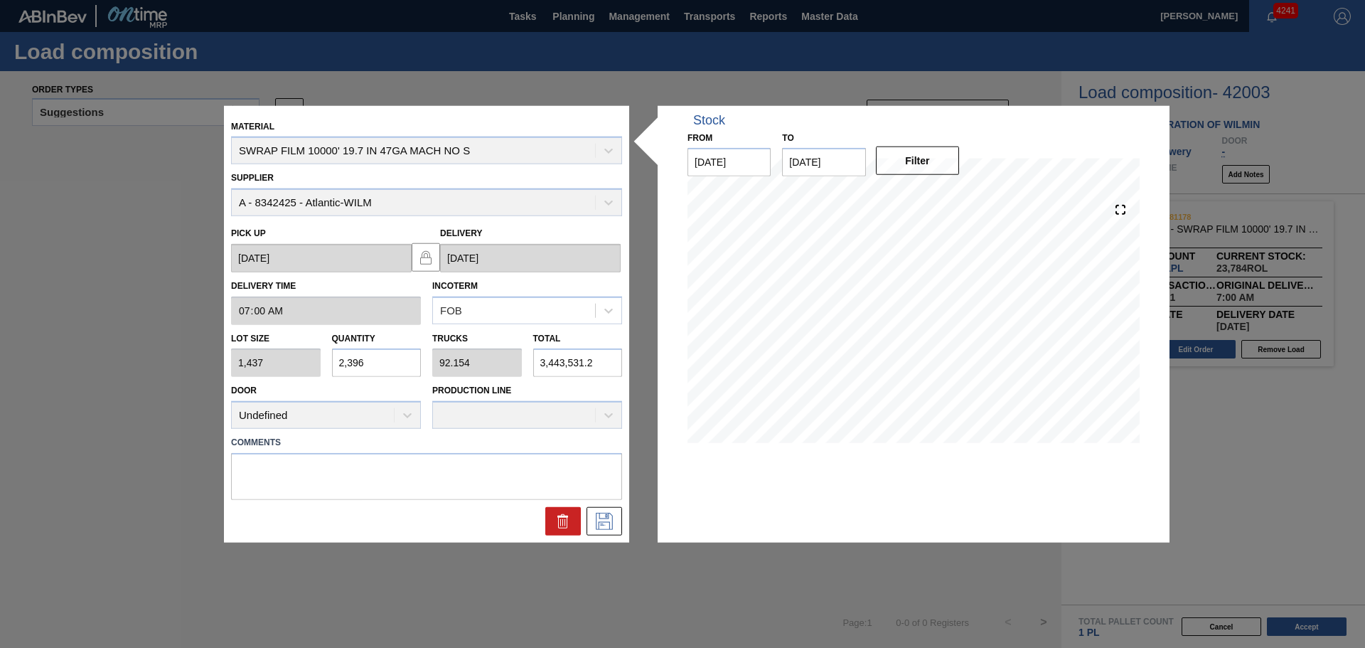
click at [269, 346] on div "Lot size 1,437 Quantity 2,396 Trucks 92.154 Total 3,443,531.2" at bounding box center [426, 350] width 402 height 53
type input "2"
type input "0.077"
type input "2,874.4"
type input "2"
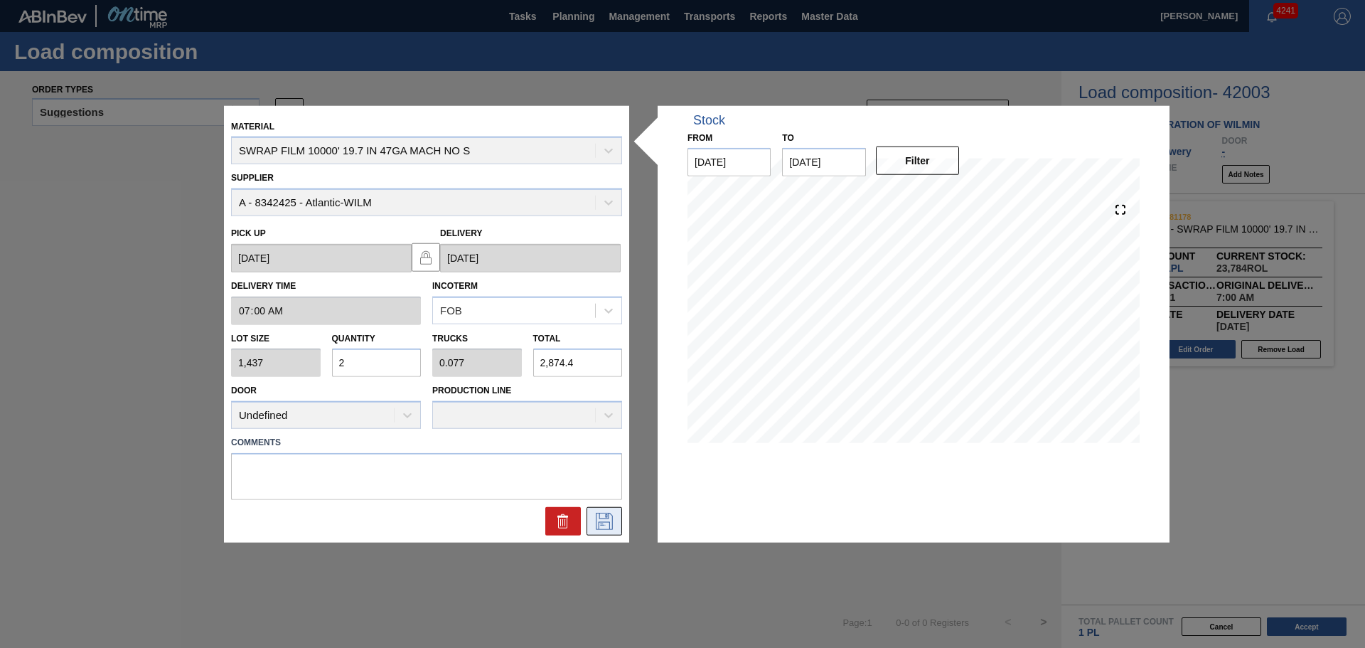
click at [608, 525] on icon at bounding box center [604, 521] width 23 height 17
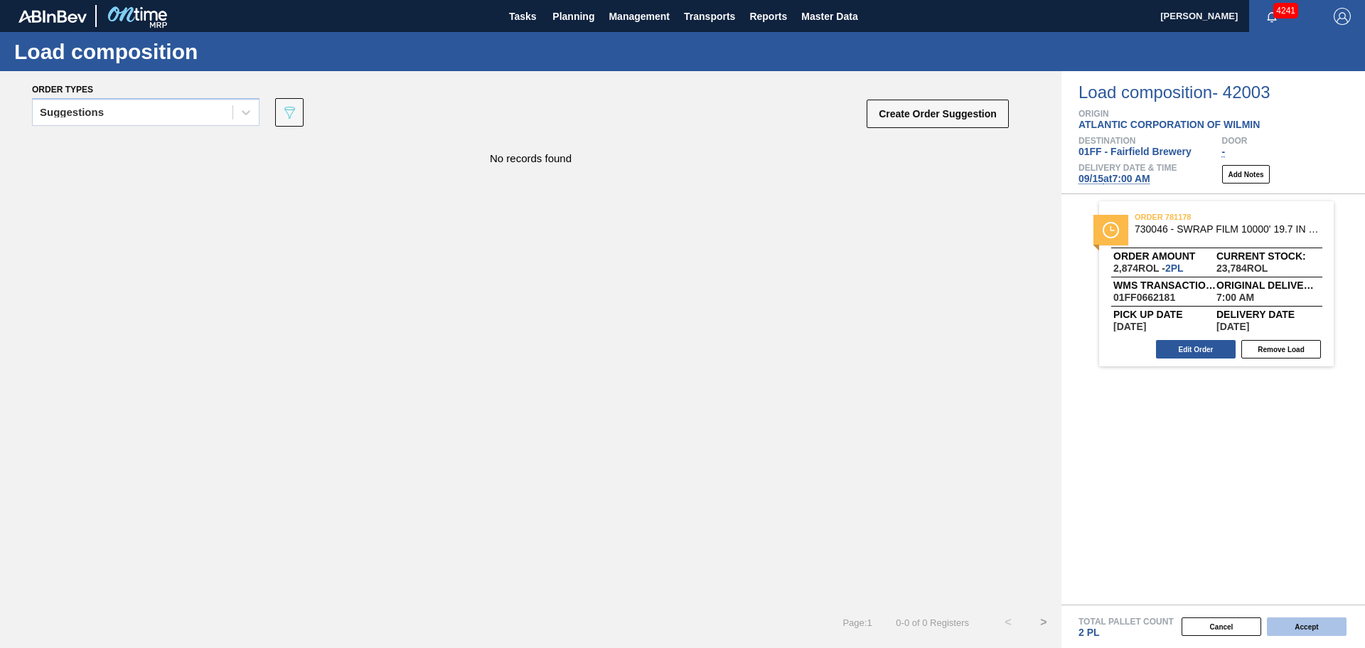
click at [1310, 628] on button "Accept" at bounding box center [1307, 626] width 80 height 18
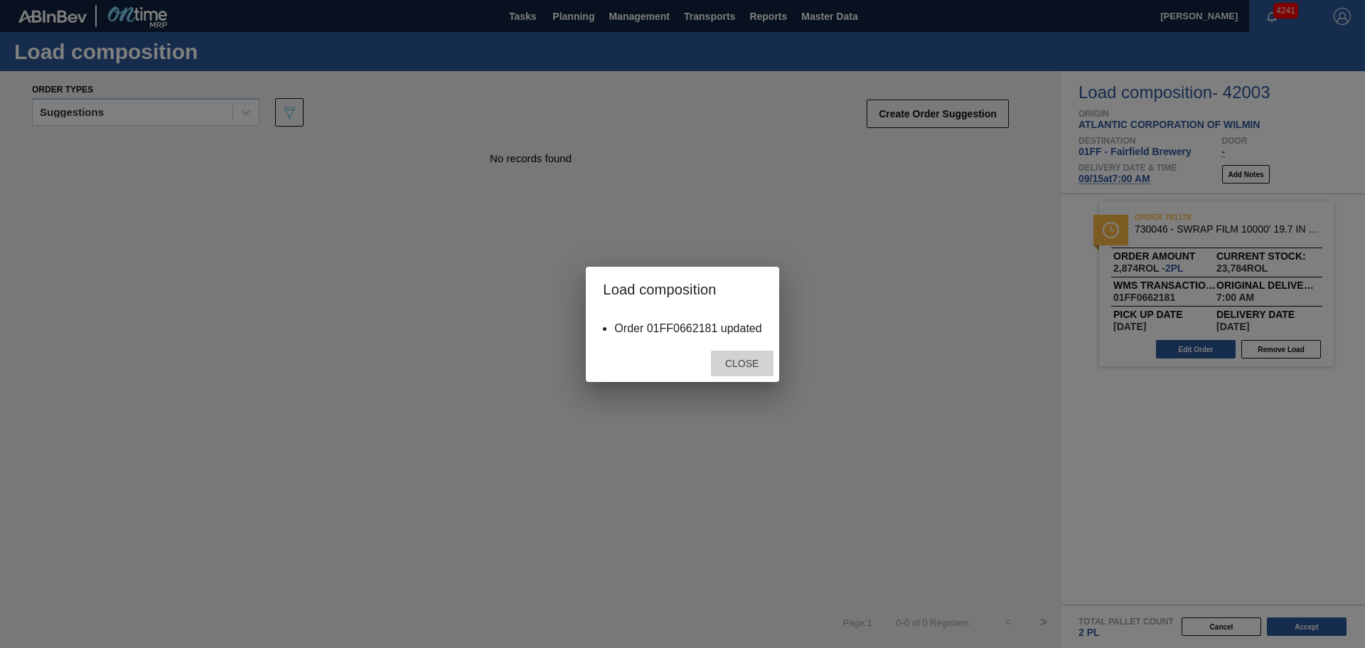
click at [736, 368] on span "Close" at bounding box center [742, 363] width 56 height 11
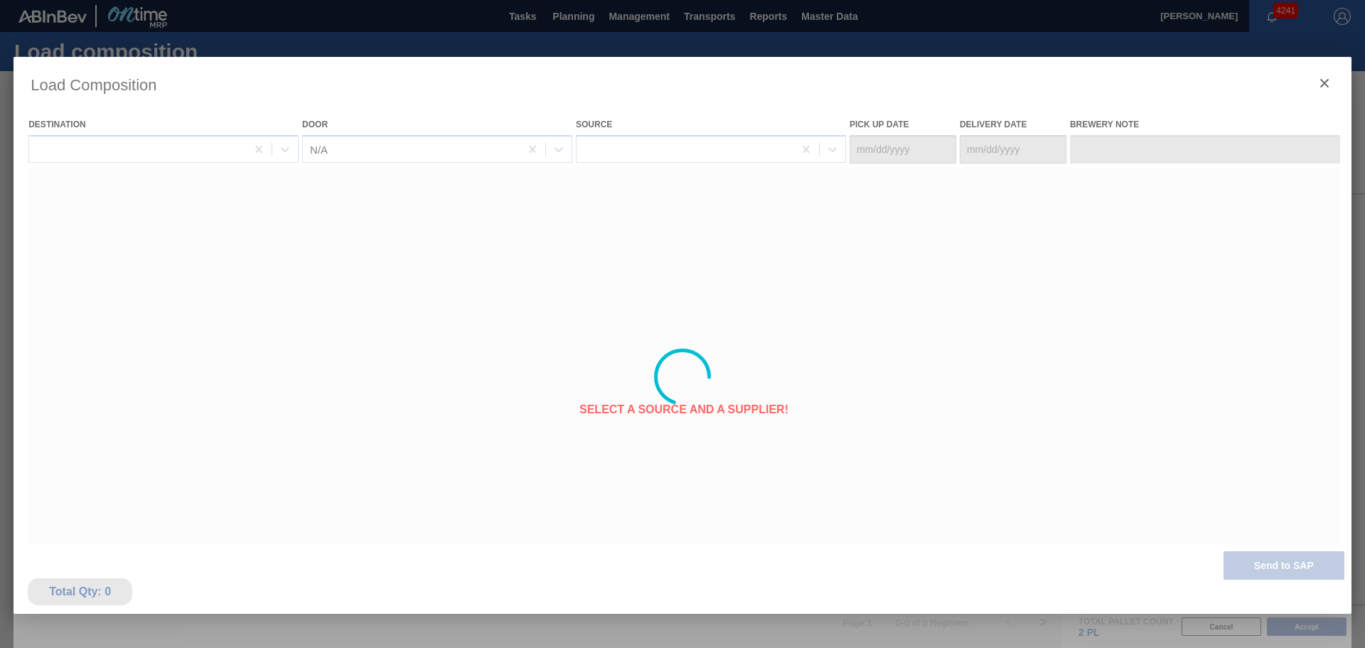
type Date "[DATE]"
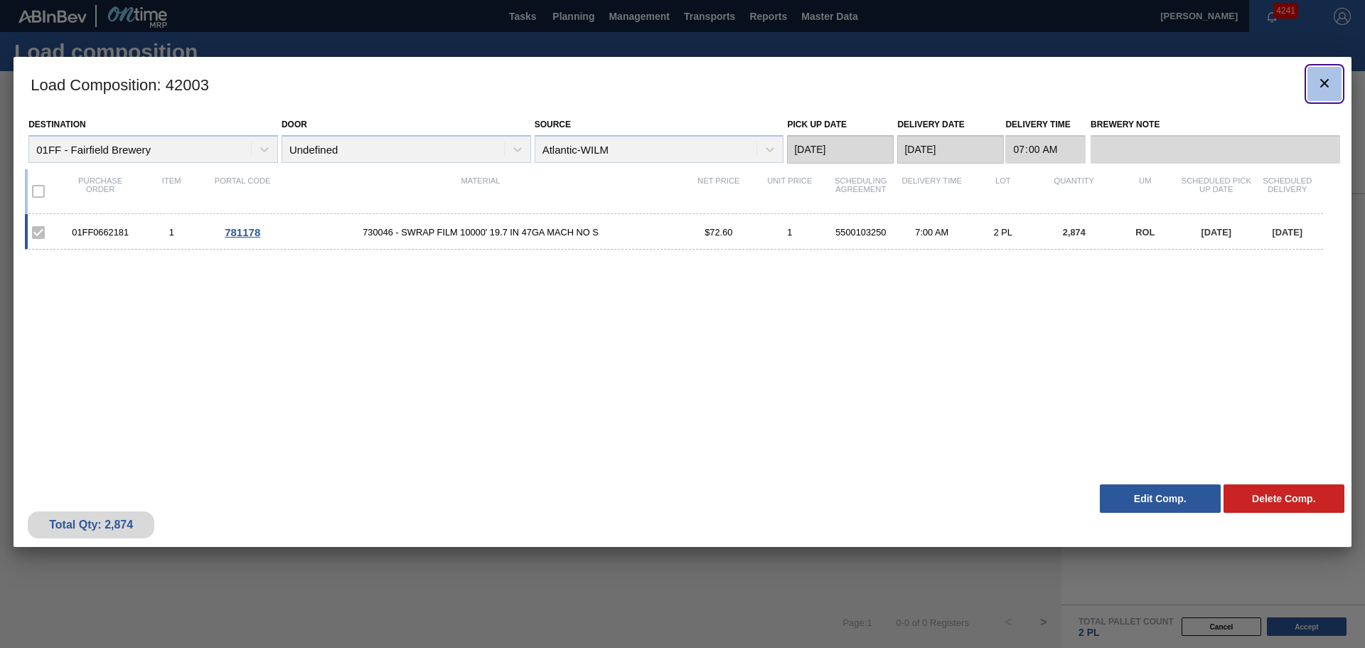
click at [1329, 80] on icon "botão de ícone" at bounding box center [1324, 83] width 17 height 17
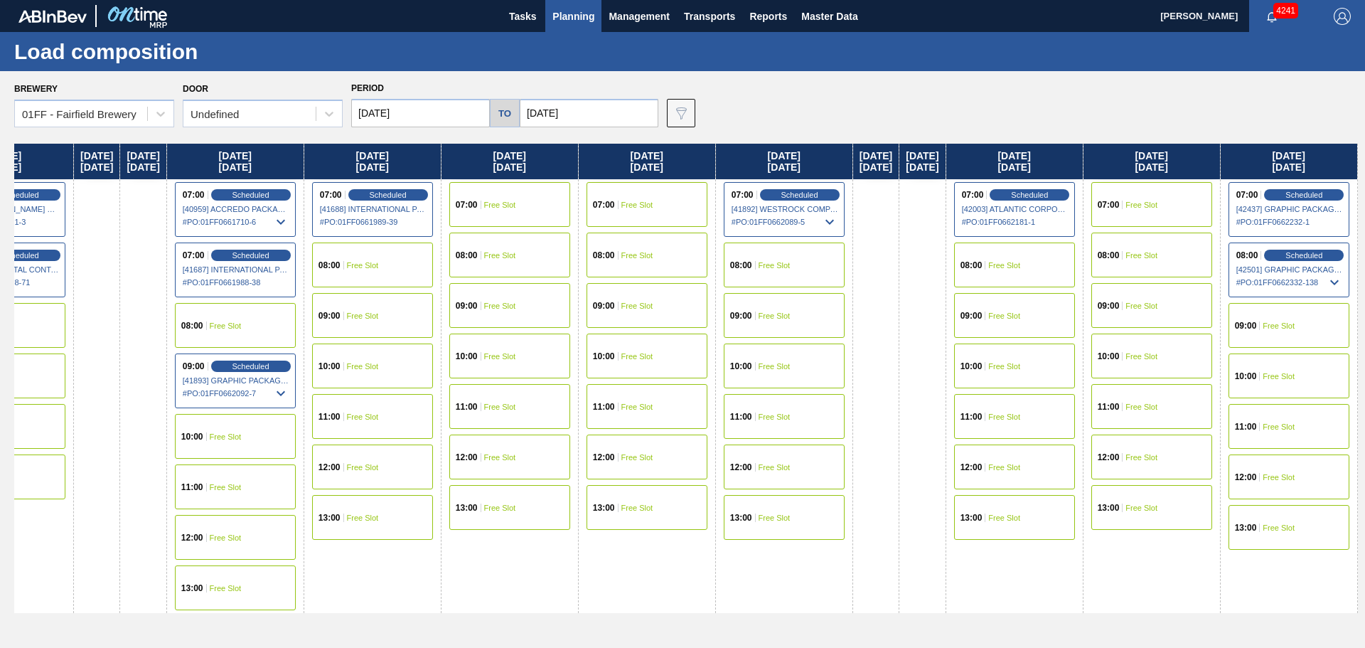
drag, startPoint x: 884, startPoint y: 161, endPoint x: 655, endPoint y: 97, distance: 237.0
click at [328, 111] on div "Brewery 01FF - Fairfield Brewery Door Undefined Period [DATE] to [DATE] Data vi…" at bounding box center [682, 359] width 1365 height 576
drag, startPoint x: 1129, startPoint y: 154, endPoint x: 1036, endPoint y: 150, distance: 92.5
click at [1036, 150] on div "[DATE] 07:00 Scheduled [41589] [PERSON_NAME] GLOBAL INC - 0008311135 # PO : 01F…" at bounding box center [685, 392] width 1343 height 496
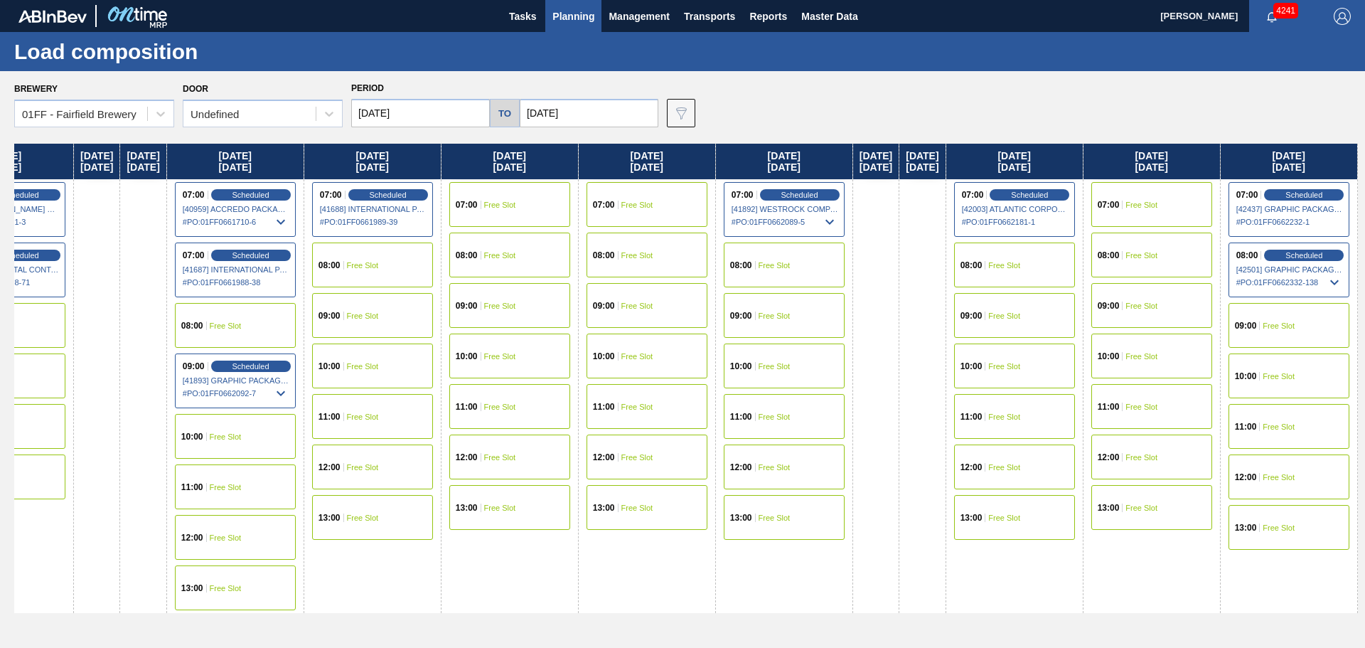
click at [1336, 284] on icon at bounding box center [1334, 282] width 17 height 17
click at [1294, 257] on span "Scheduled" at bounding box center [1304, 254] width 41 height 9
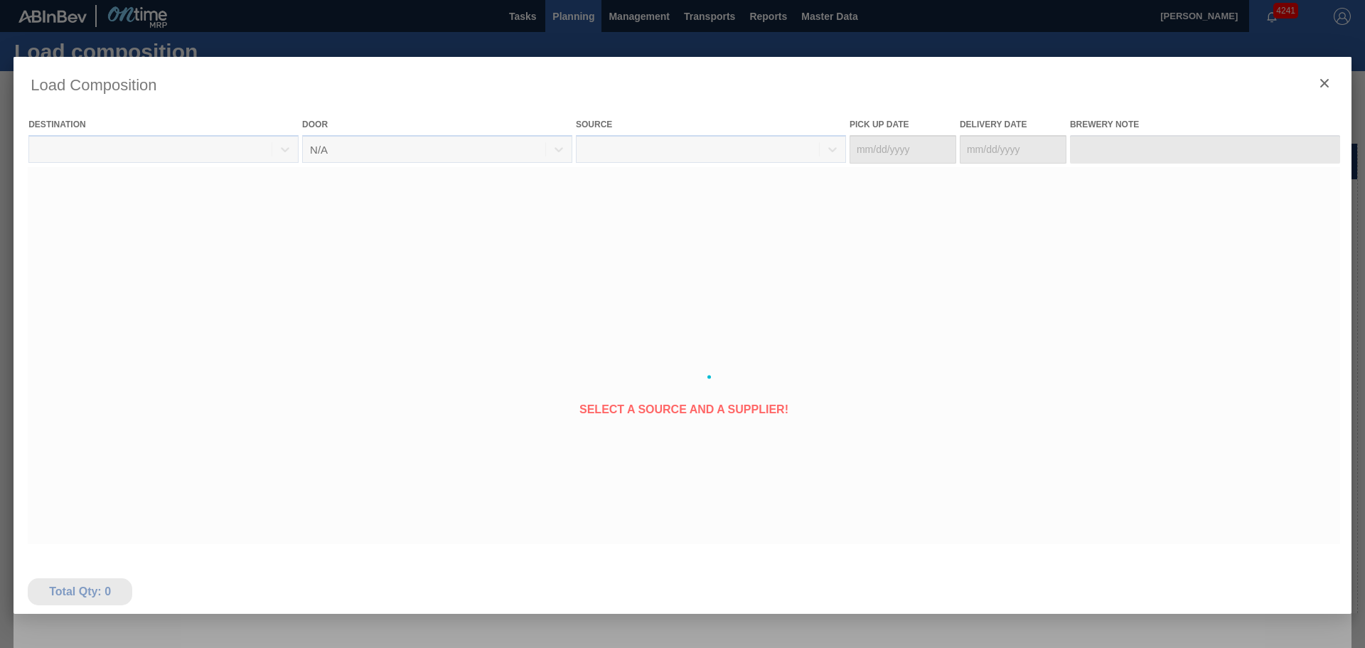
type Date "[DATE]"
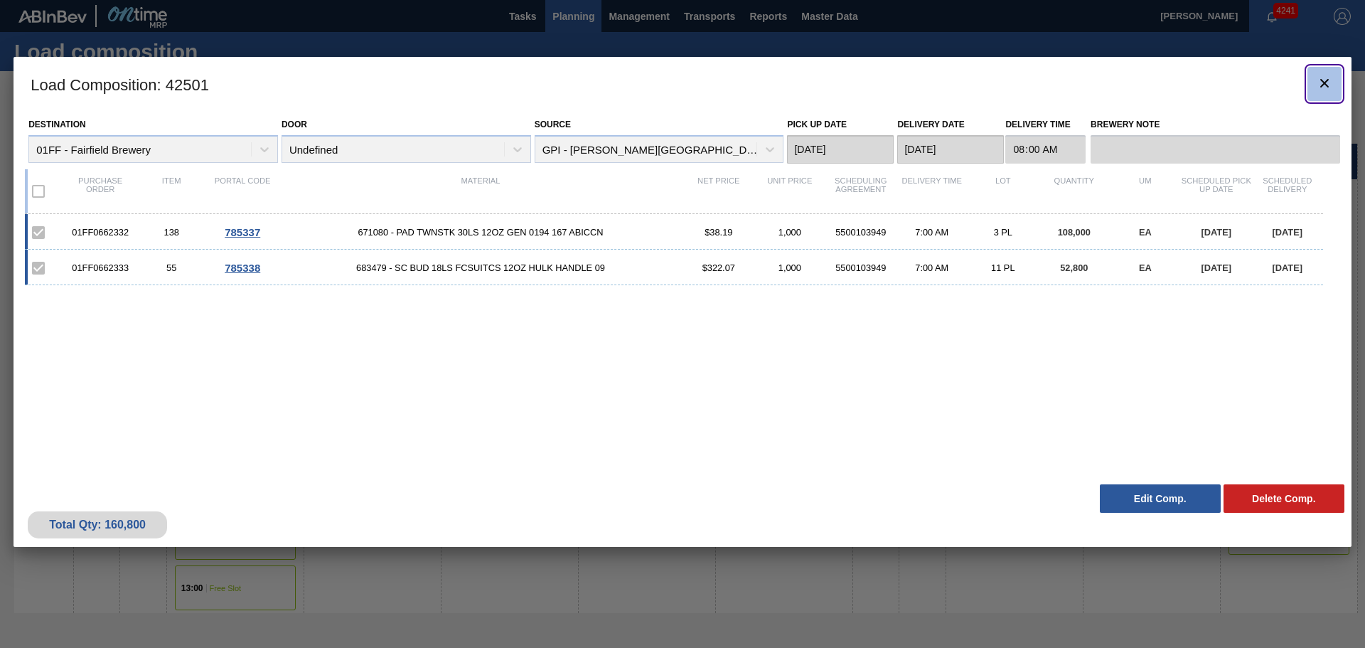
click at [1321, 88] on icon "botão de ícone" at bounding box center [1324, 83] width 17 height 17
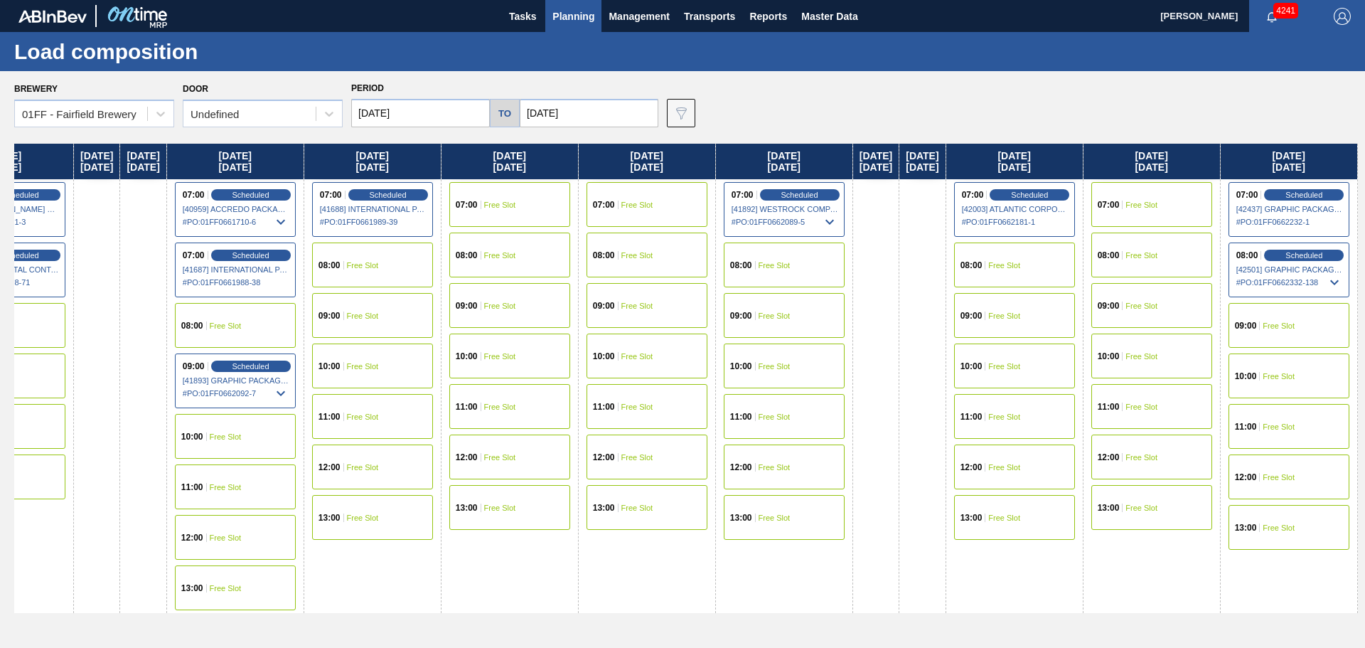
drag, startPoint x: 1223, startPoint y: 162, endPoint x: 972, endPoint y: 150, distance: 251.2
click at [958, 153] on div "[DATE] 07:00 Scheduled [41589] [PERSON_NAME] GLOBAL INC - 0008311135 # PO : 01F…" at bounding box center [685, 392] width 1343 height 496
click at [1316, 209] on span "[42437] GRAPHIC PACKAGING INTERNATIONA - 0008260707" at bounding box center [1289, 209] width 107 height 9
drag, startPoint x: 1302, startPoint y: 181, endPoint x: 1305, endPoint y: 195, distance: 14.5
click at [1302, 184] on div "07:00 Scheduled [42437] GRAPHIC PACKAGING INTERNATIONA - 0008260707 # PO : 01FF…" at bounding box center [1289, 209] width 136 height 60
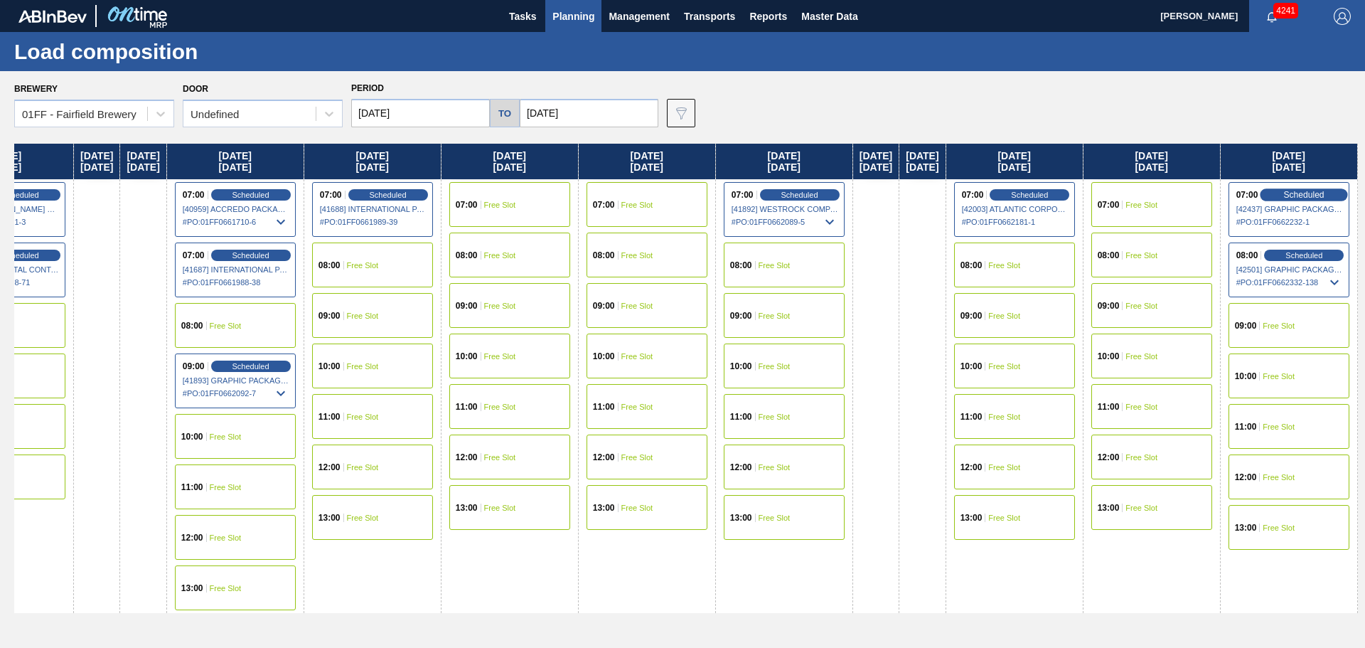
click at [1305, 196] on span "Scheduled" at bounding box center [1304, 194] width 41 height 9
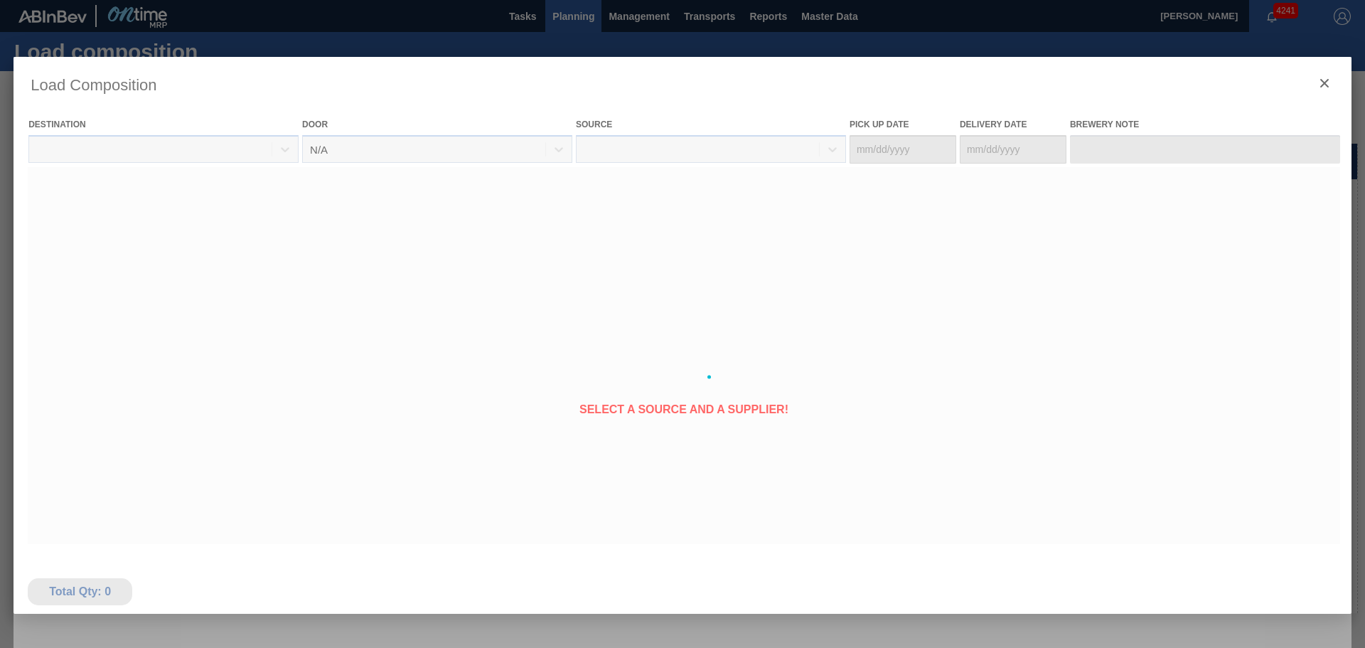
type Date "[DATE]"
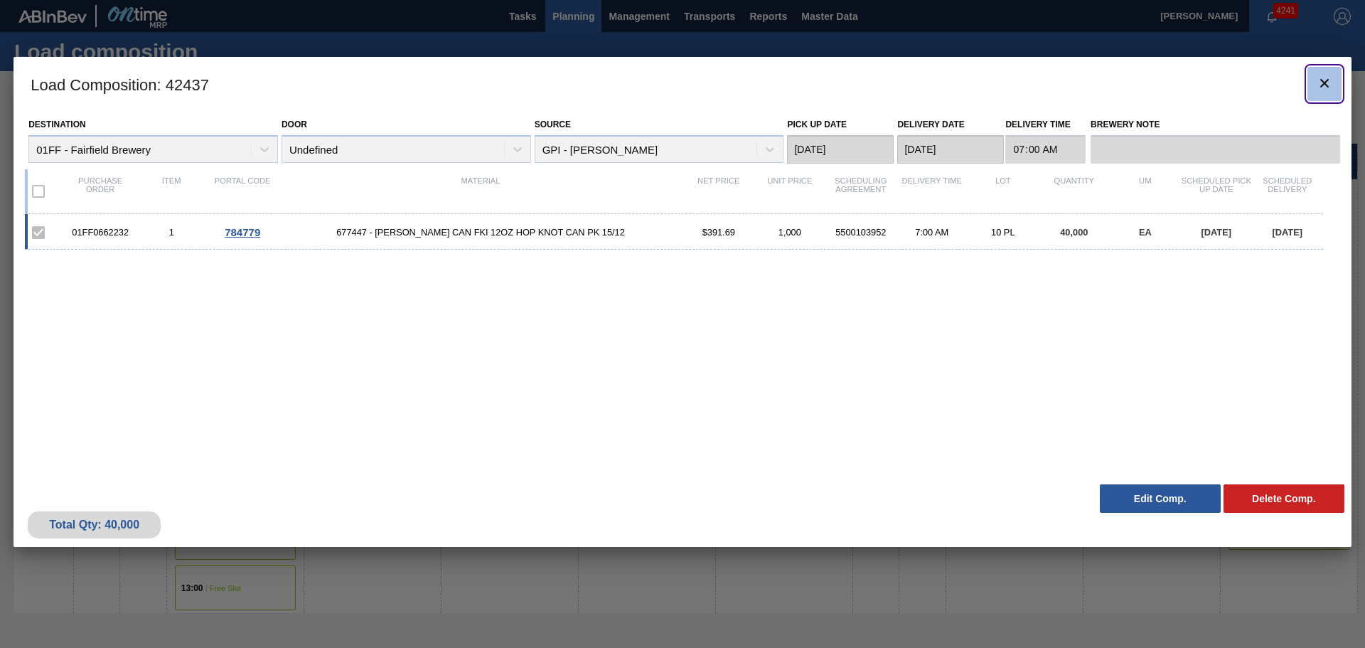
click at [1329, 78] on icon "botão de ícone" at bounding box center [1324, 83] width 17 height 17
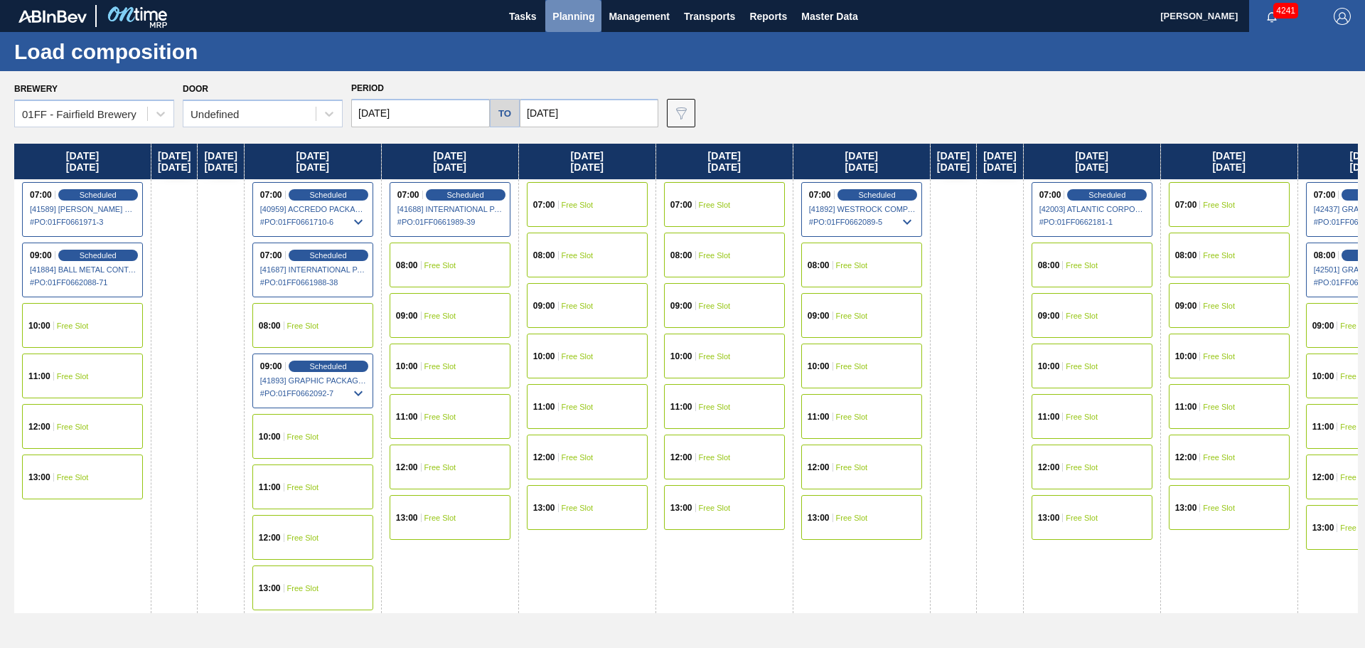
click at [572, 16] on span "Planning" at bounding box center [573, 16] width 42 height 17
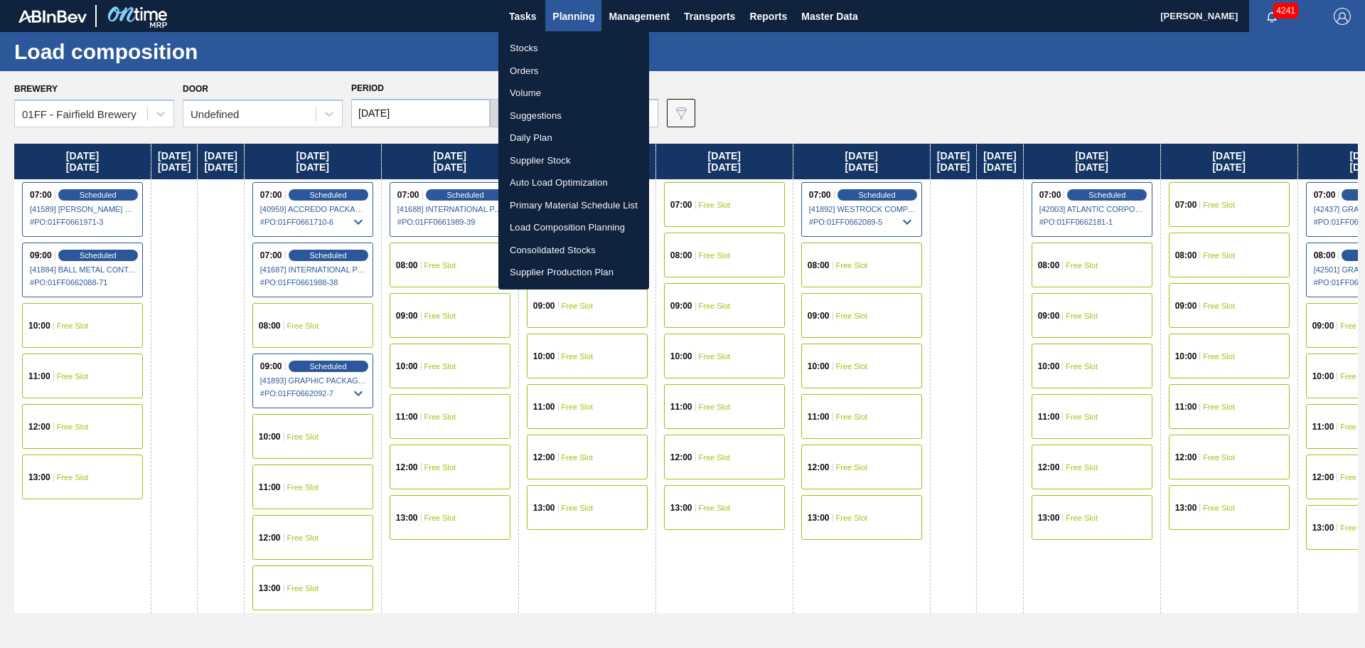
click at [539, 118] on li "Suggestions" at bounding box center [573, 115] width 151 height 23
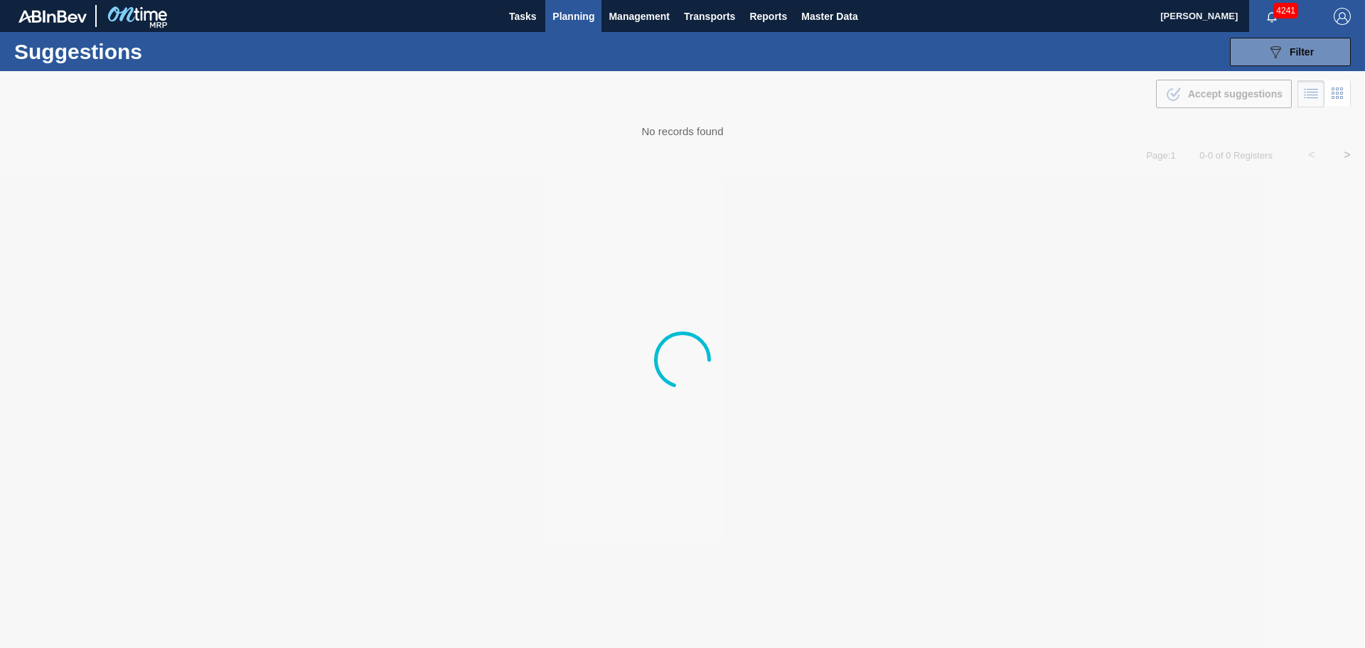
type from "[DATE]"
type to "[DATE]"
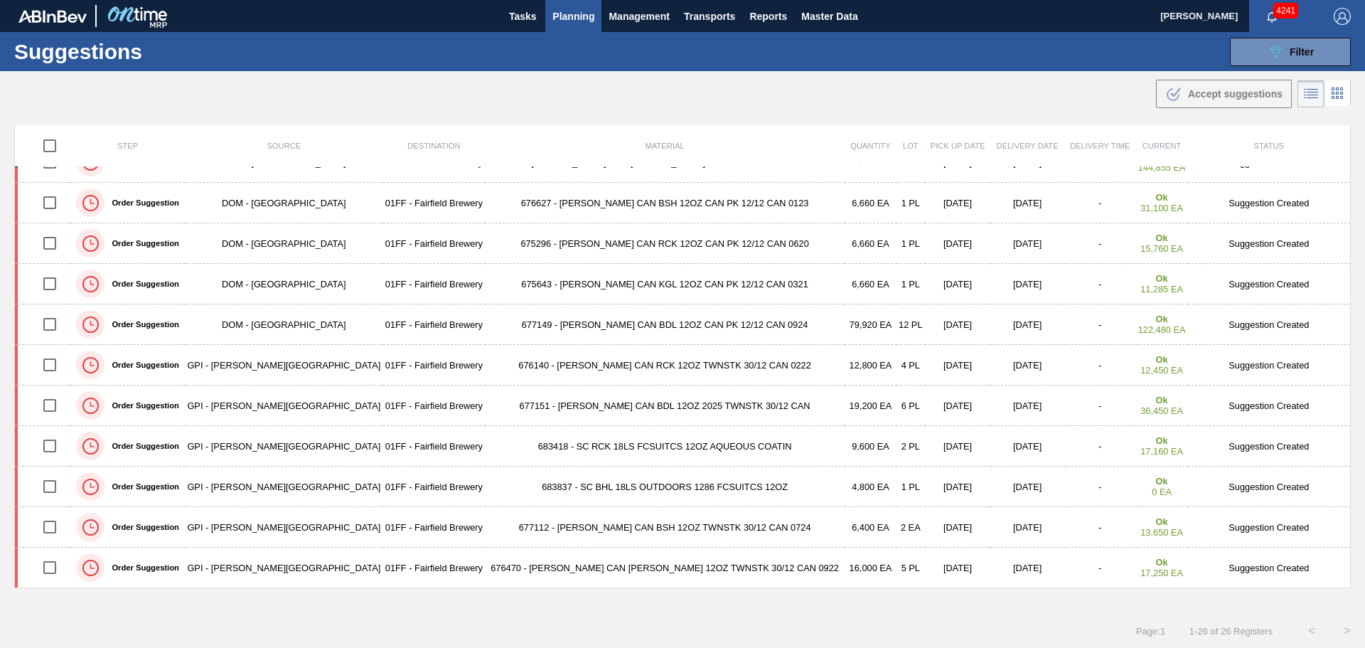
scroll to position [1, 0]
click at [569, 17] on span "Planning" at bounding box center [573, 15] width 42 height 17
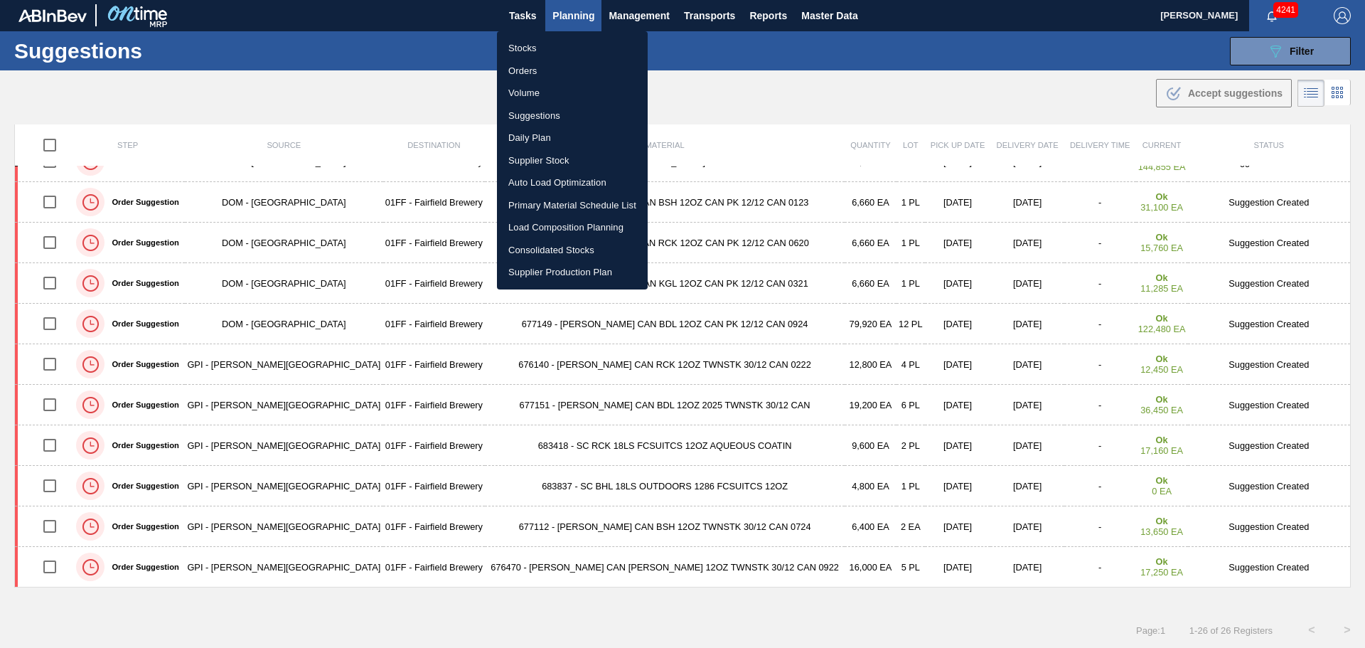
click at [526, 45] on li "Stocks" at bounding box center [572, 48] width 151 height 23
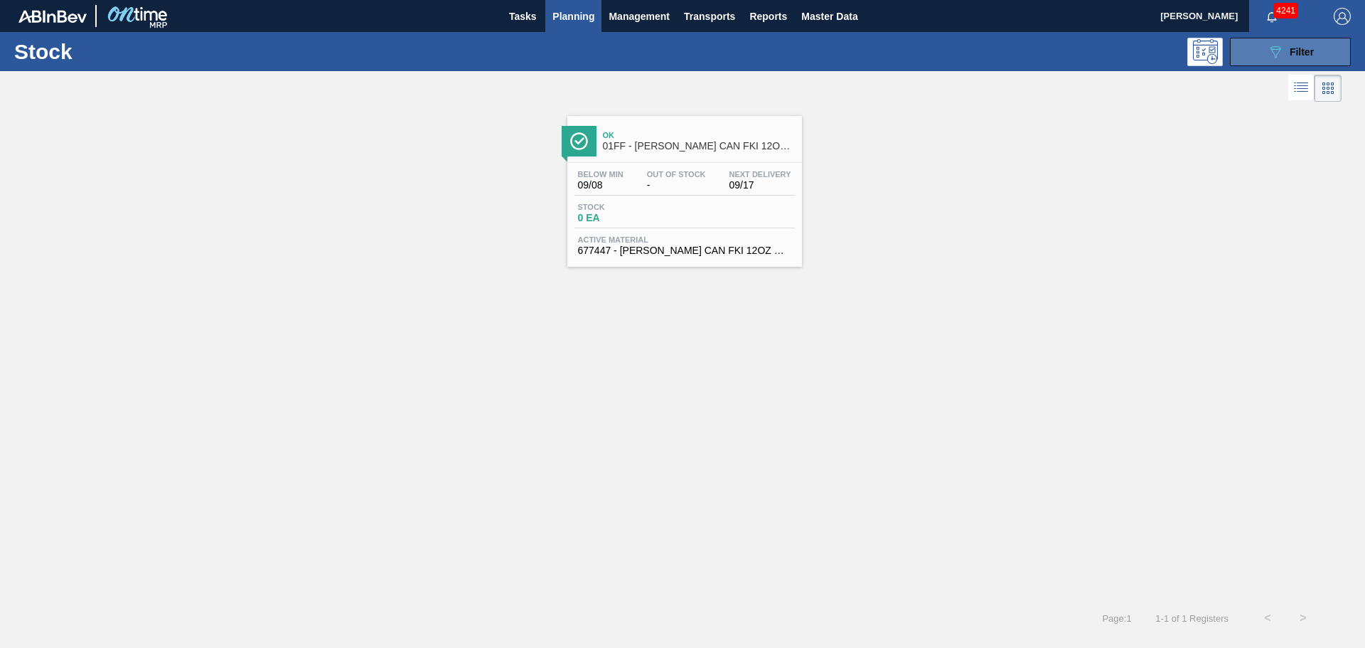
click at [1287, 51] on div "089F7B8B-B2A5-4AFE-B5C0-19BA573D28AC Filter" at bounding box center [1290, 51] width 47 height 17
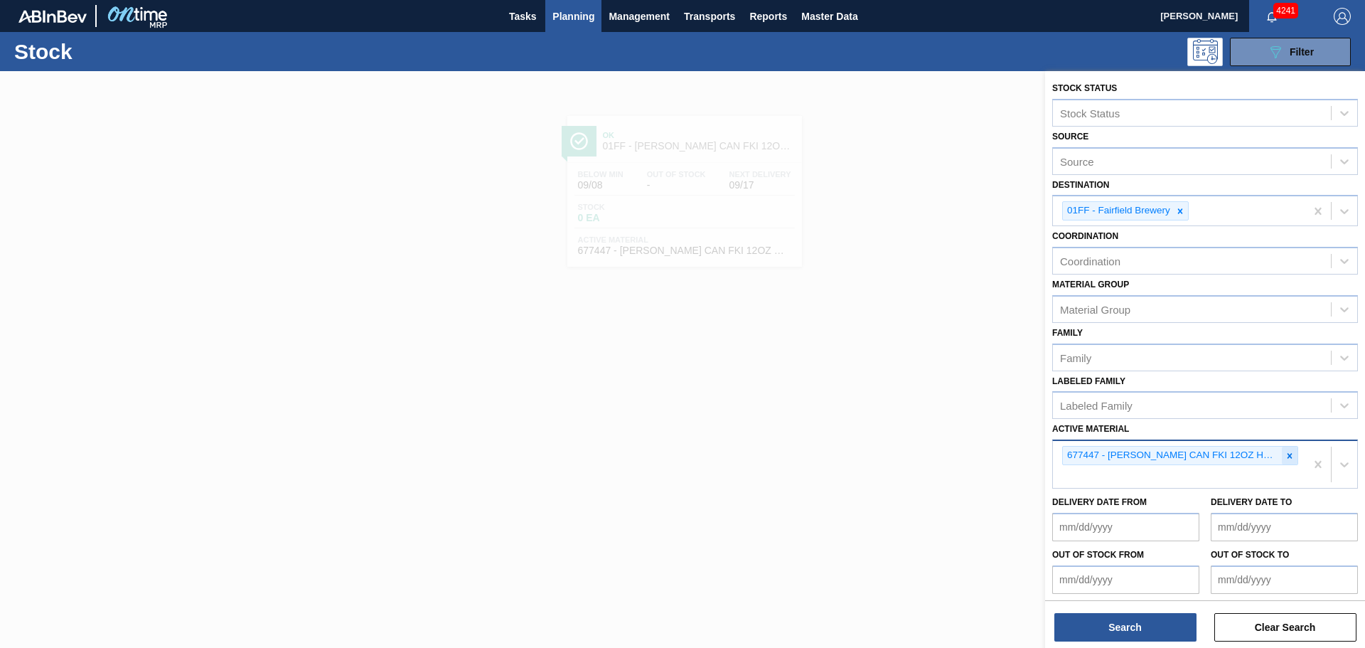
click at [1285, 459] on icon at bounding box center [1289, 456] width 10 height 10
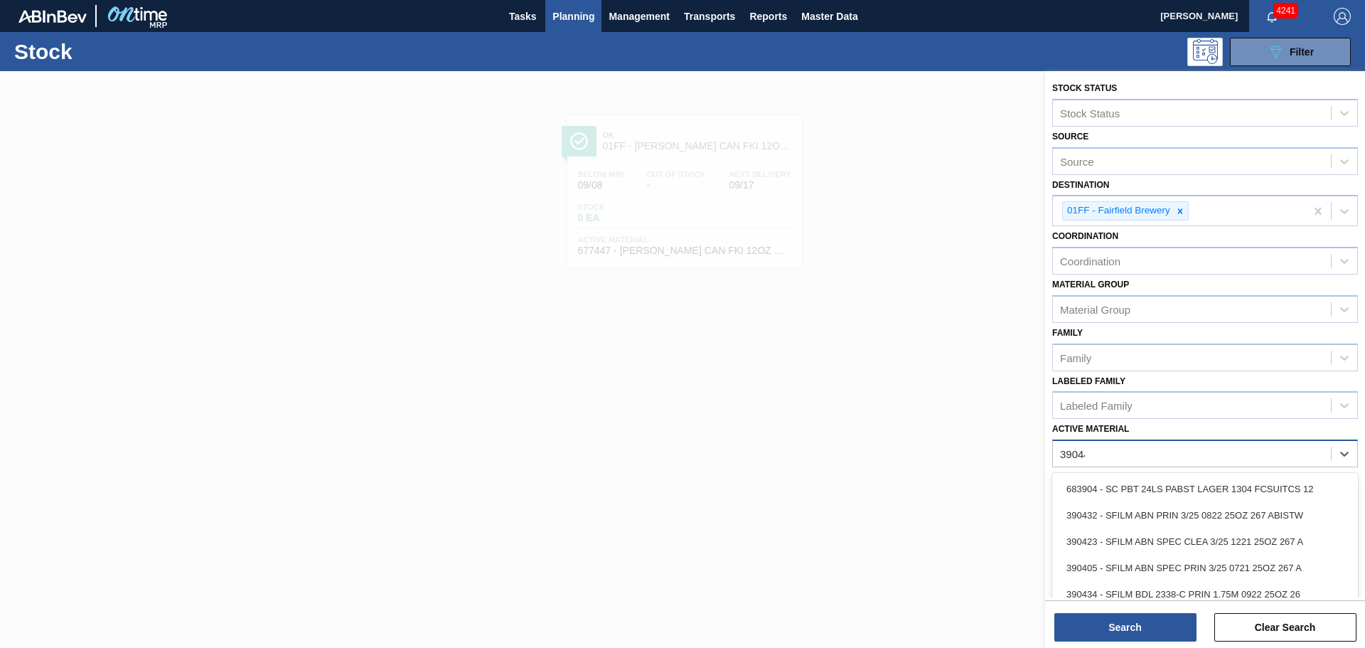
type Material "390442"
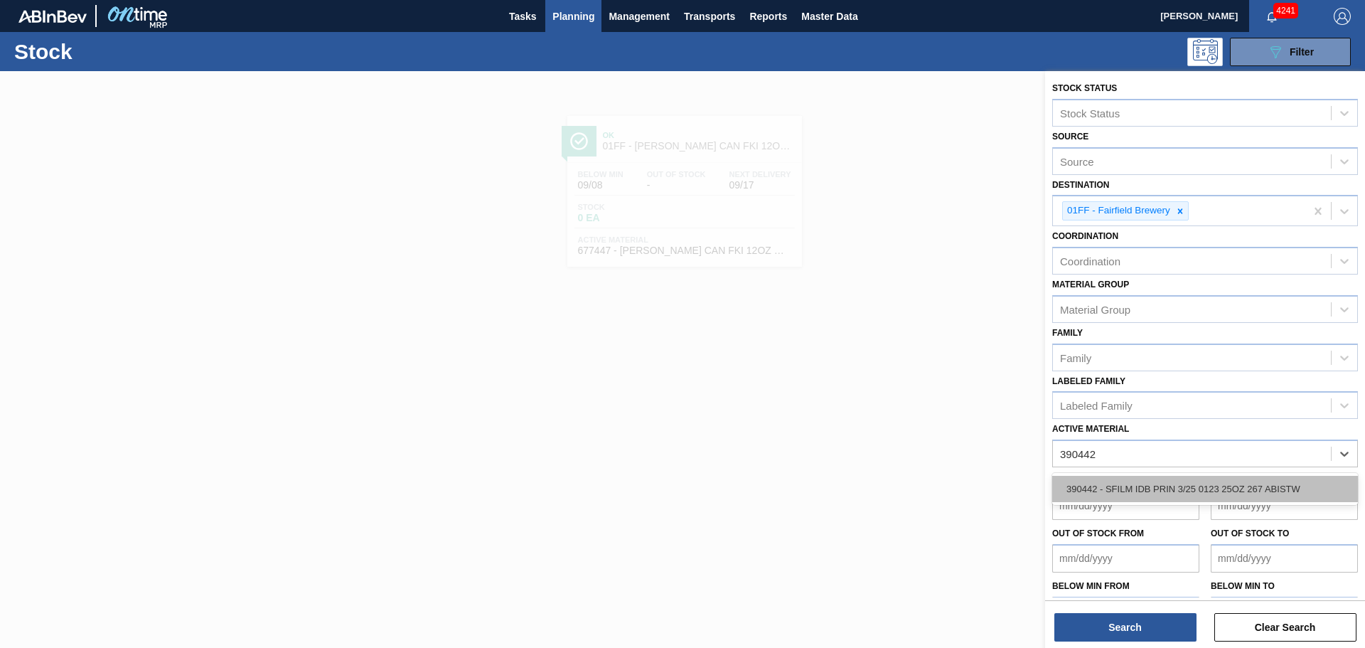
click at [1184, 479] on div "390442 - SFILM IDB PRIN 3/25 0123 25OZ 267 ABISTW" at bounding box center [1205, 489] width 306 height 26
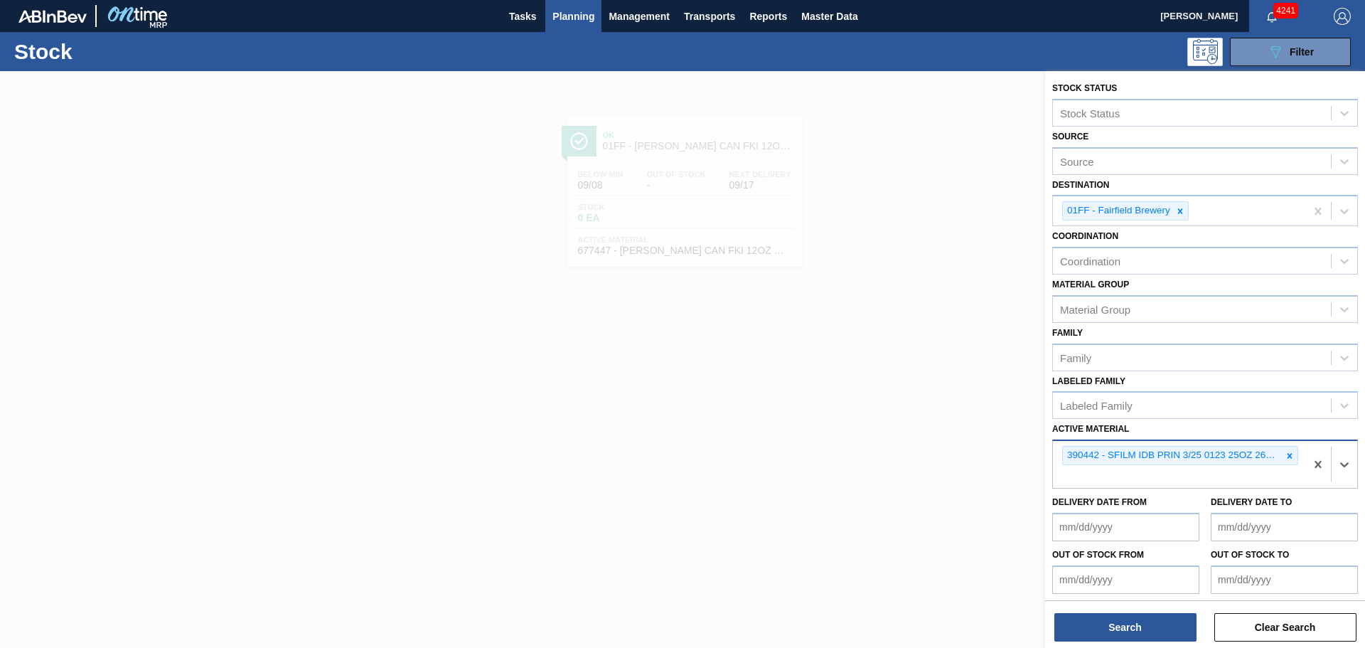
click at [1272, 454] on div "390442 - SFILM IDB PRIN 3/25 0123 25OZ 267 ABISTW" at bounding box center [1172, 455] width 219 height 18
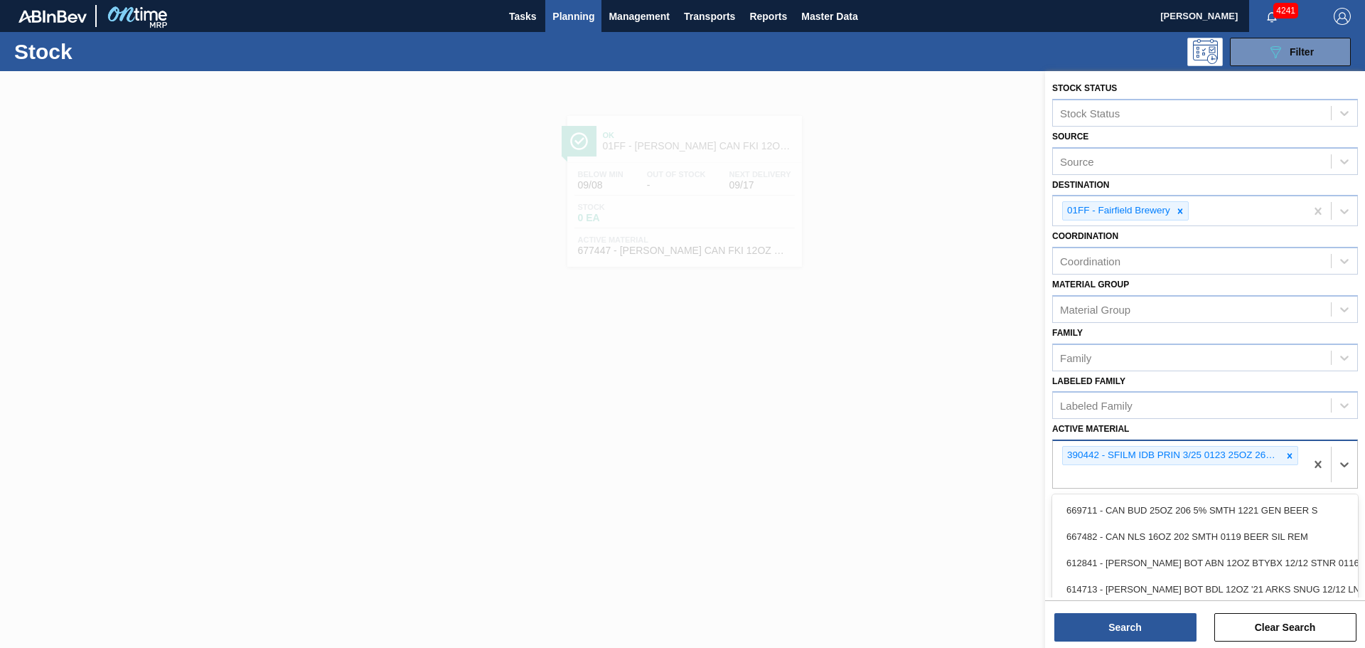
drag, startPoint x: 1287, startPoint y: 456, endPoint x: 1241, endPoint y: 465, distance: 46.4
click at [1286, 455] on icon at bounding box center [1289, 456] width 10 height 10
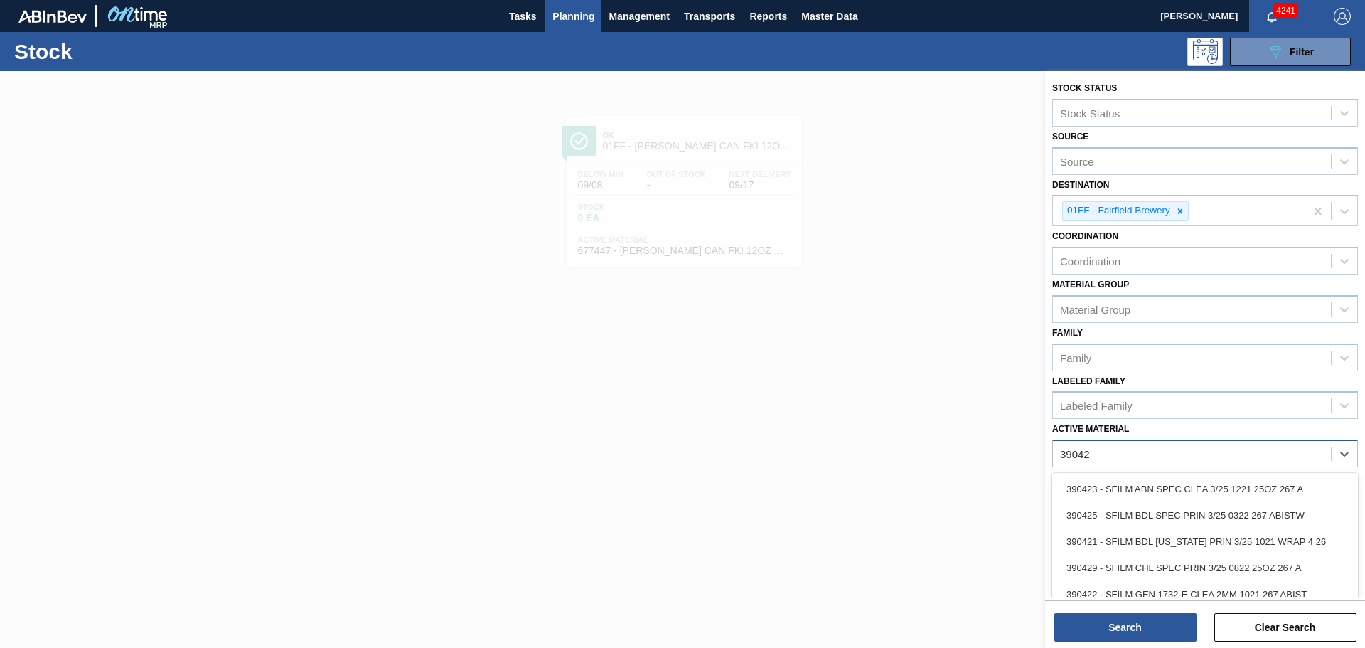
type Material "390422"
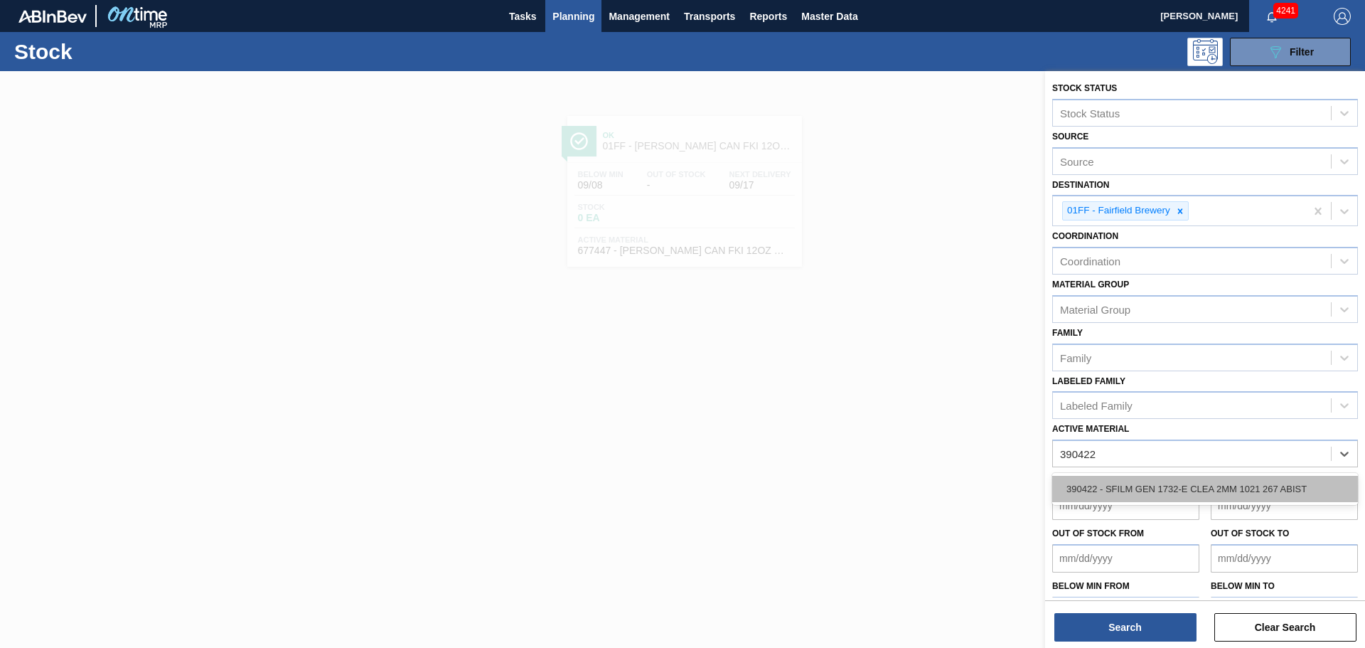
click at [1214, 483] on div "390422 - SFILM GEN 1732-E CLEA 2MM 1021 267 ABIST" at bounding box center [1205, 489] width 306 height 26
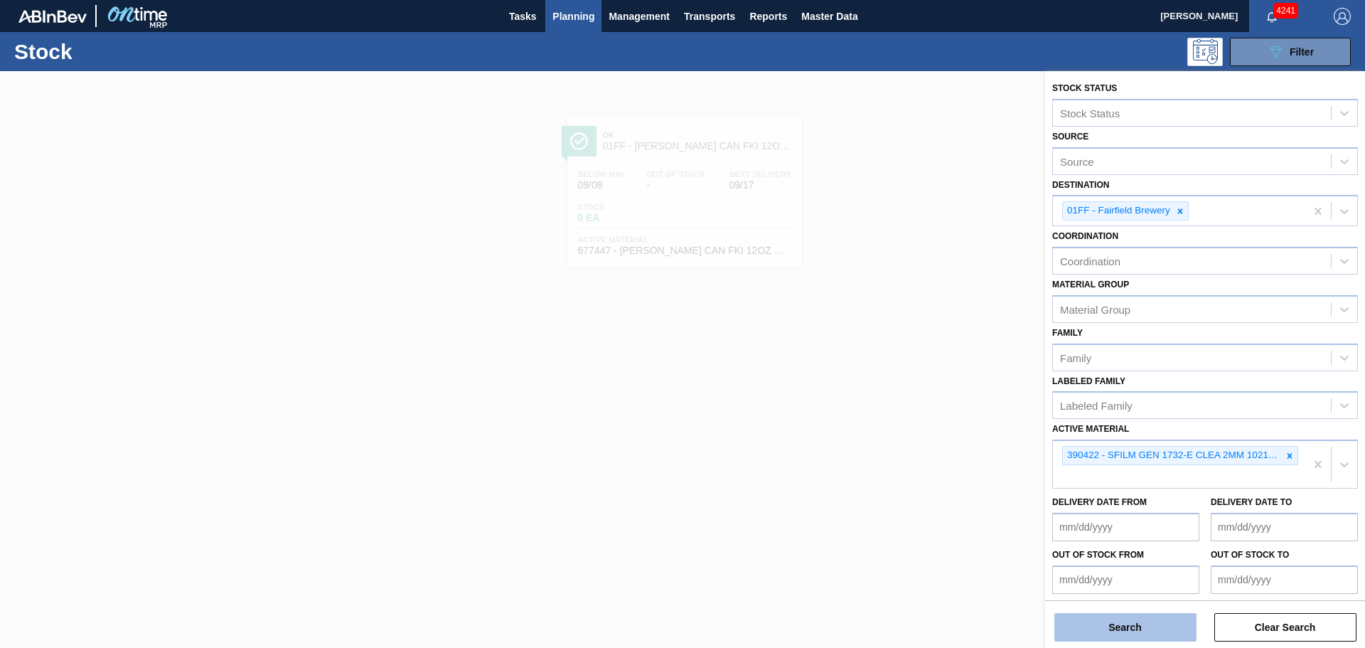
click at [1146, 617] on button "Search" at bounding box center [1125, 627] width 142 height 28
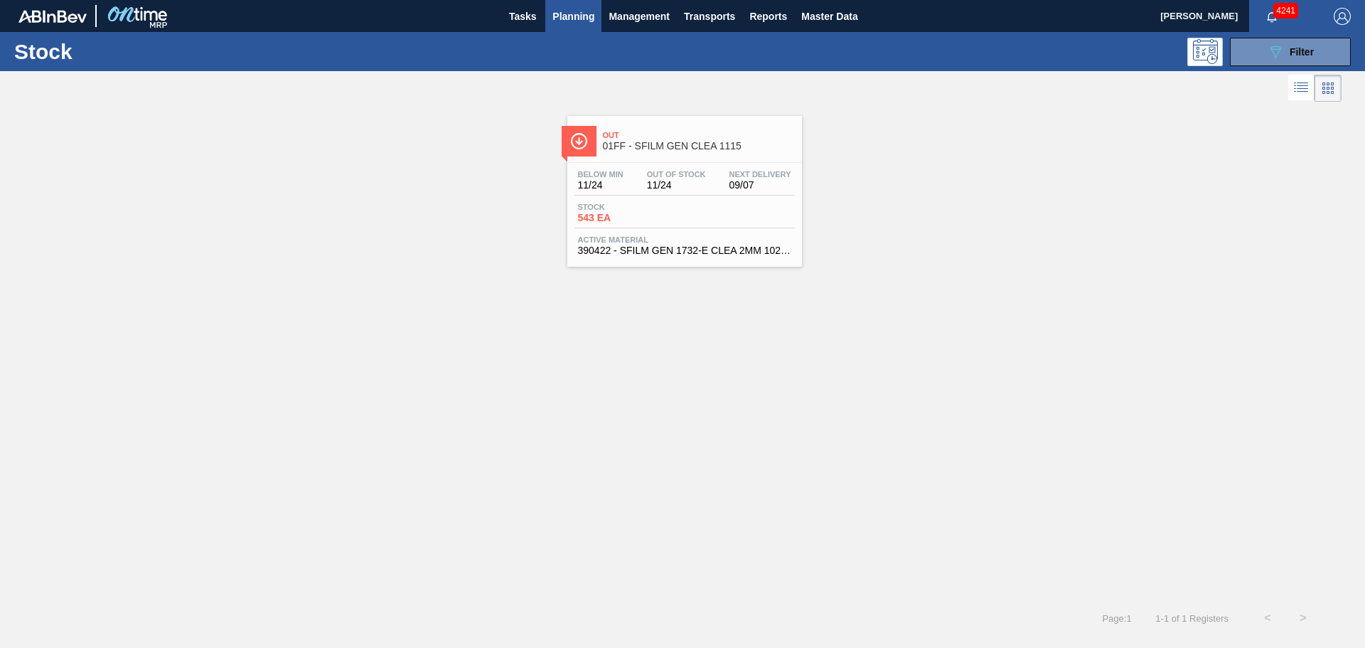
click at [726, 149] on span "01FF - SFILM GEN CLEA 1115" at bounding box center [699, 146] width 192 height 11
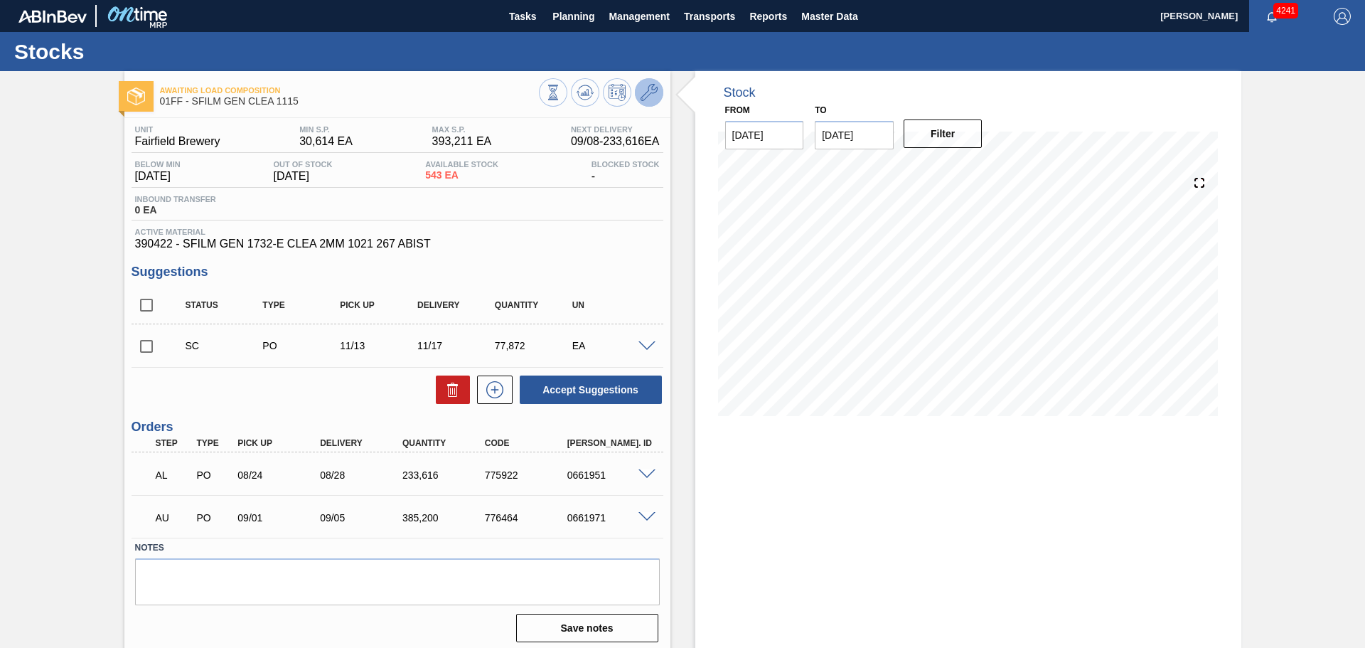
click at [650, 97] on icon at bounding box center [648, 92] width 17 height 17
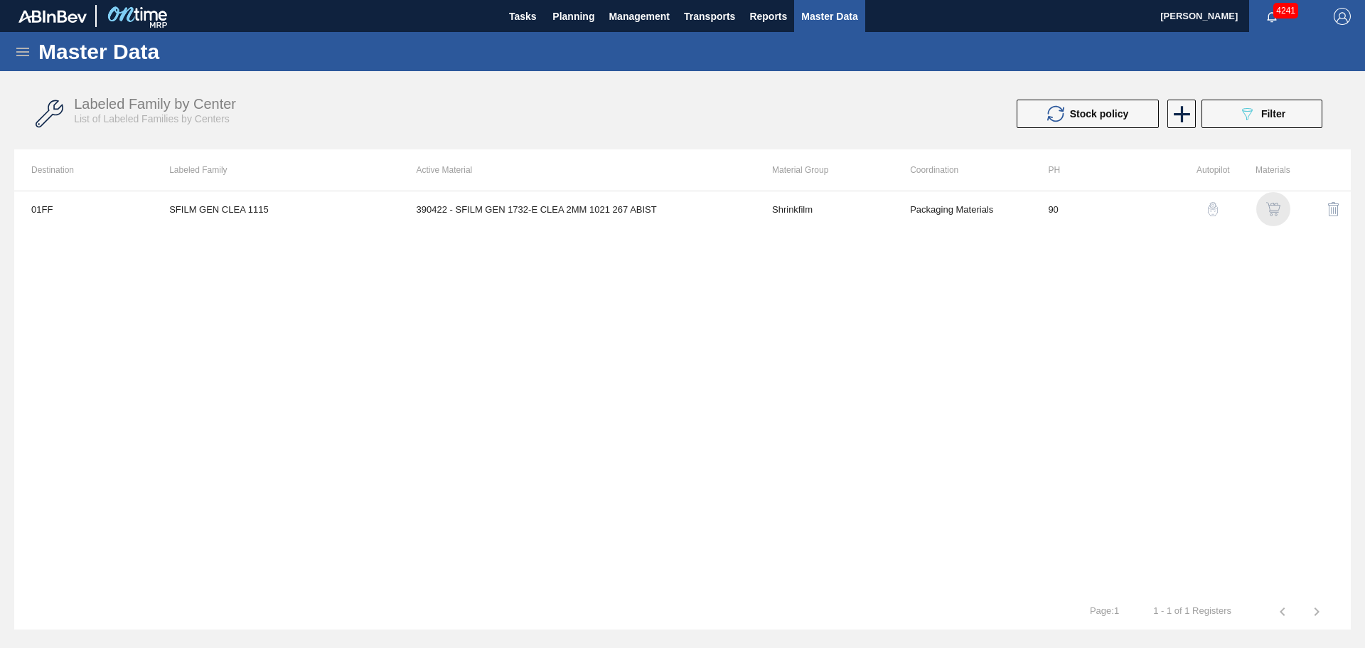
click at [1276, 209] on img "button" at bounding box center [1273, 209] width 14 height 14
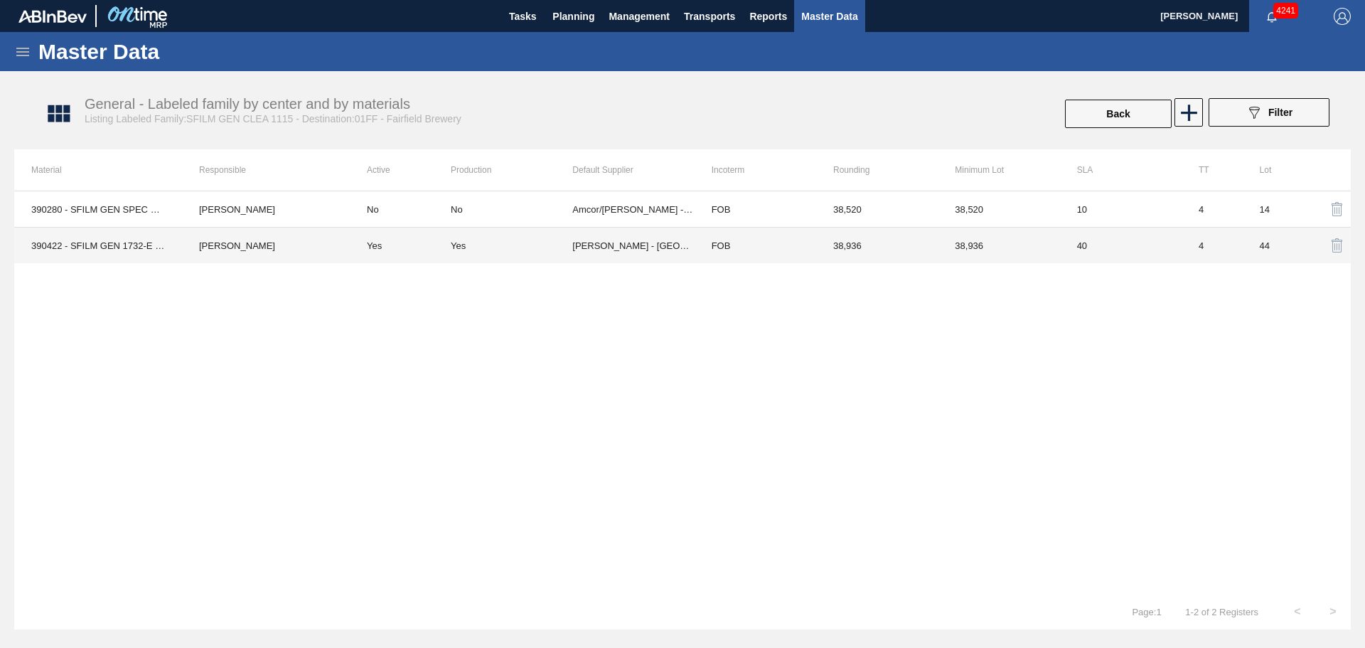
click at [506, 250] on div "Yes" at bounding box center [512, 245] width 122 height 11
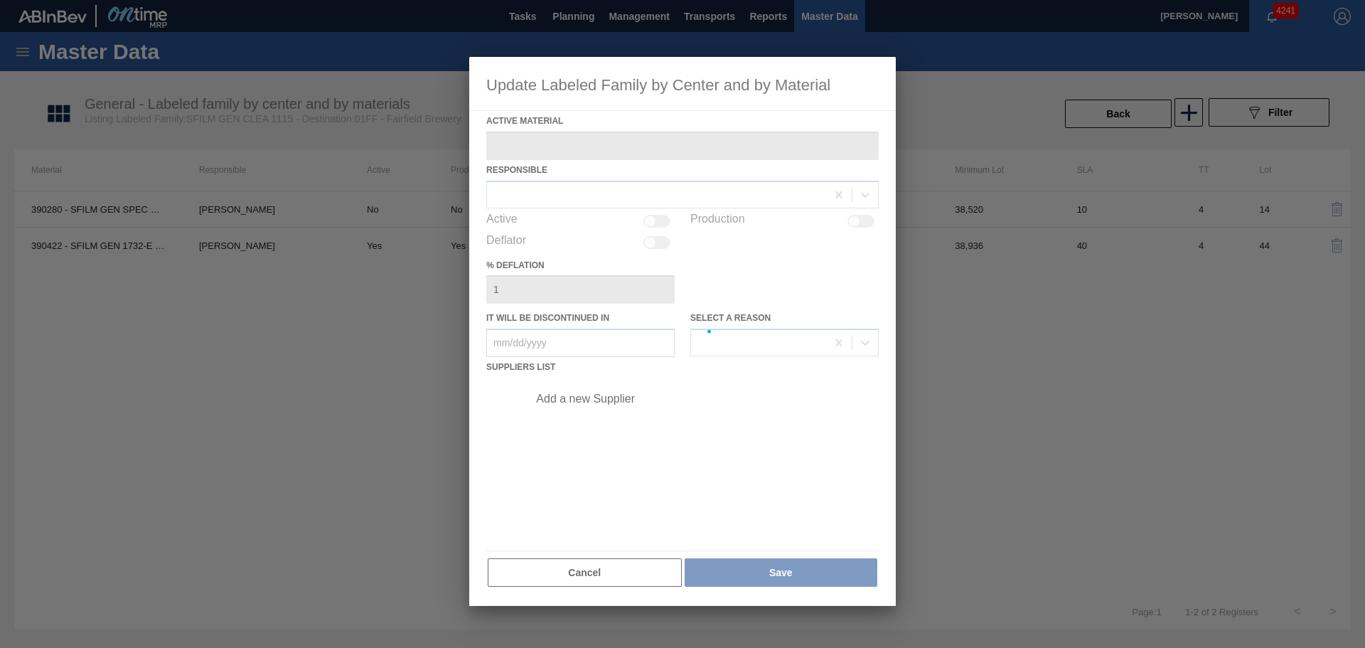
type Material "390422 - SFILM GEN 1732-E CLEA 2MM 1021 267 ABIST"
checkbox input "true"
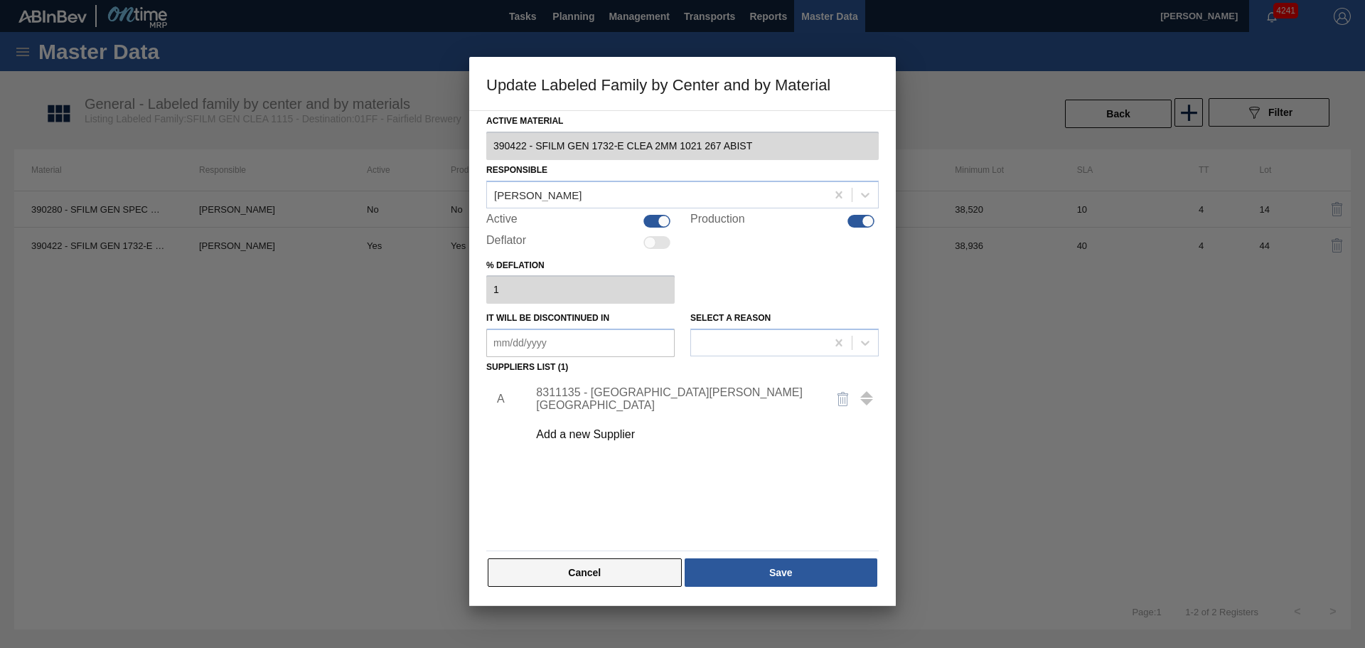
click at [624, 562] on button "Cancel" at bounding box center [585, 572] width 194 height 28
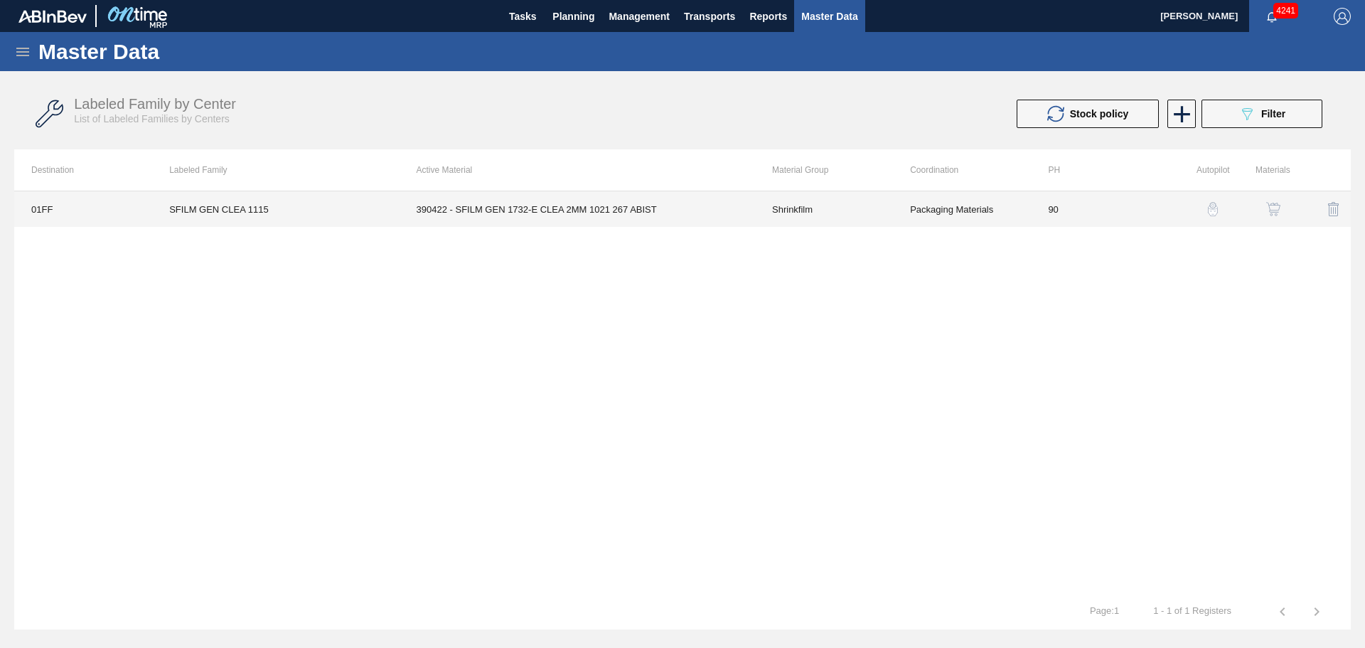
click at [631, 197] on td "390422 - SFILM GEN 1732-E CLEA 2MM 1021 267 ABIST" at bounding box center [576, 209] width 355 height 36
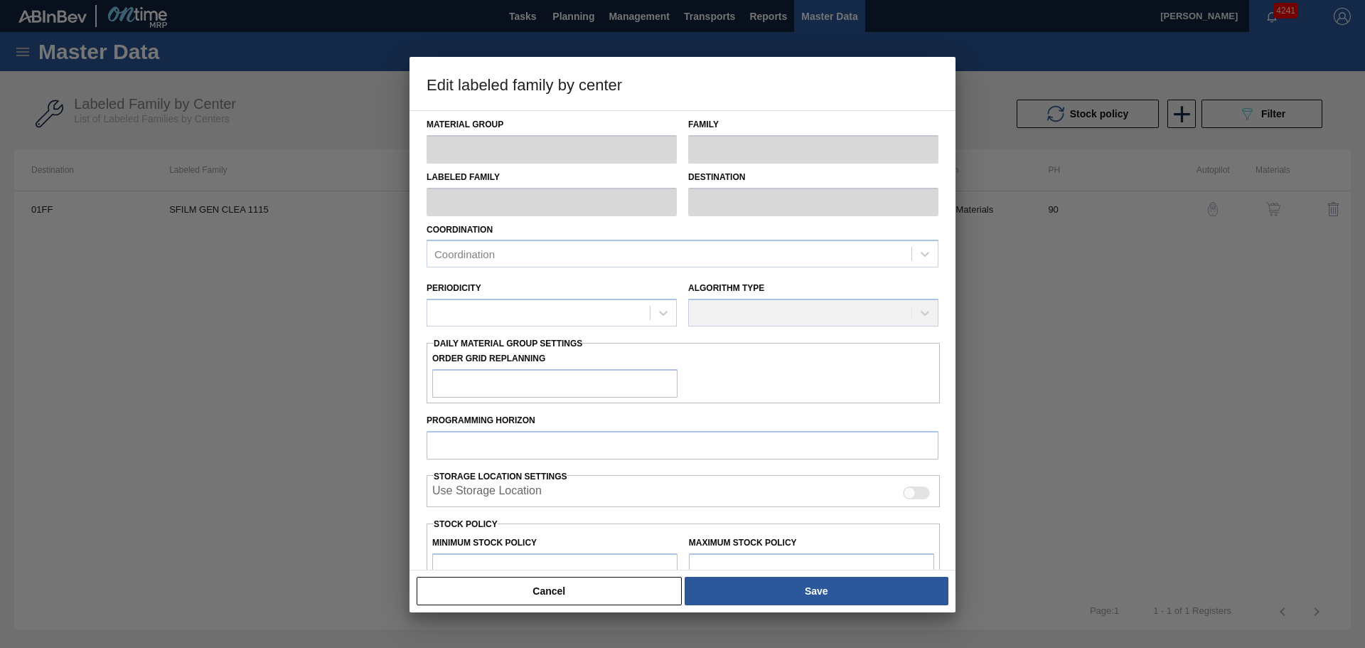
type input "Shrinkfilm"
type input "SFILM GEN CLEA 1115"
type input "01FF - Fairfield Brewery"
type input "90"
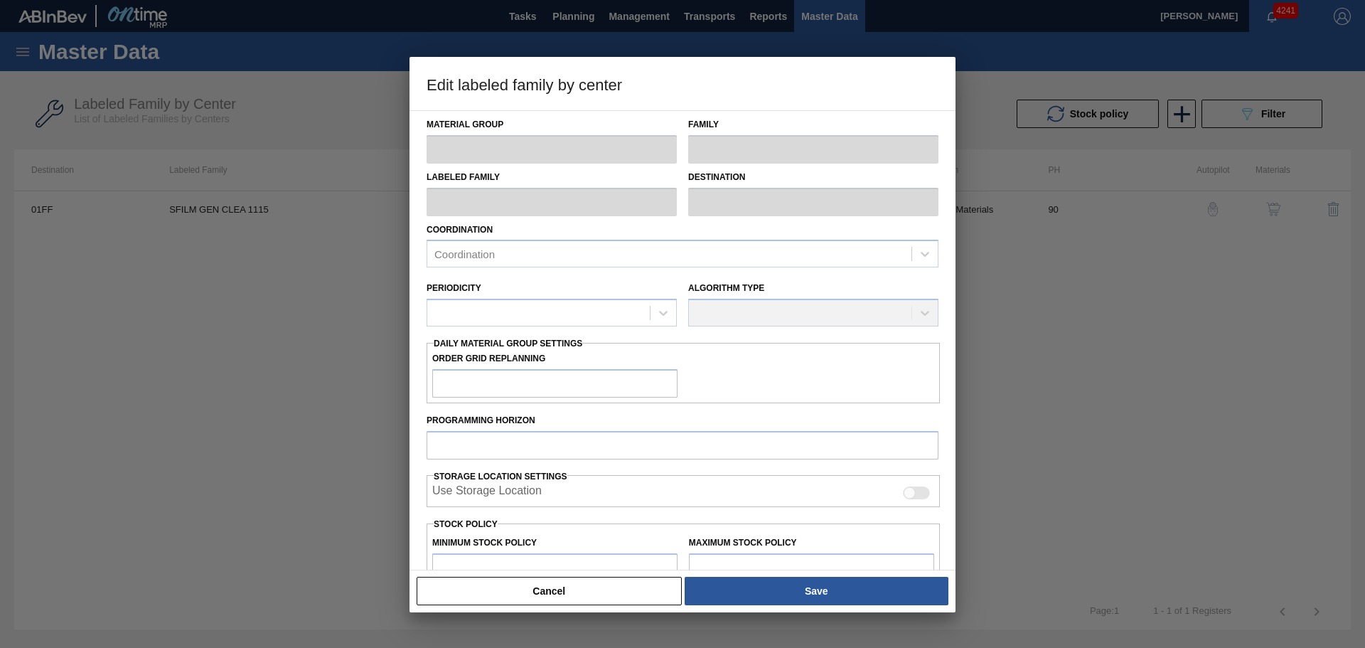
type input "30,614"
type input "393,211"
type input "7"
type input "55,996"
checkbox input "true"
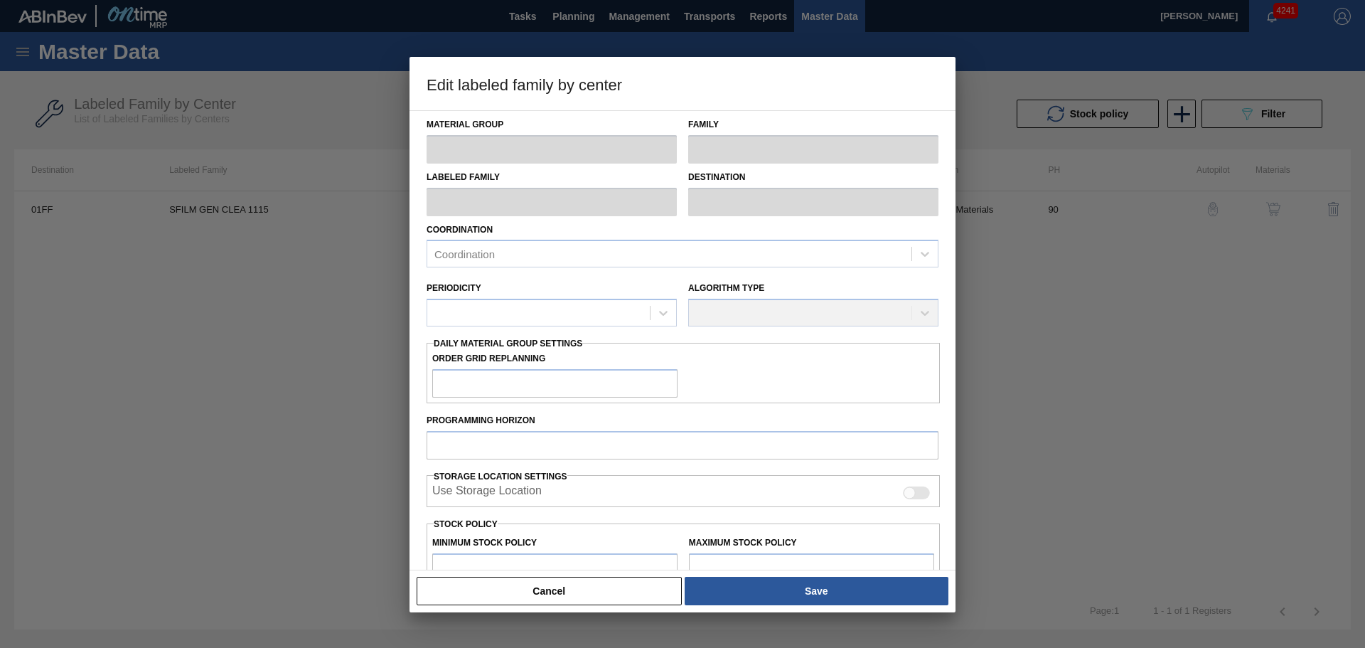
checkbox input "true"
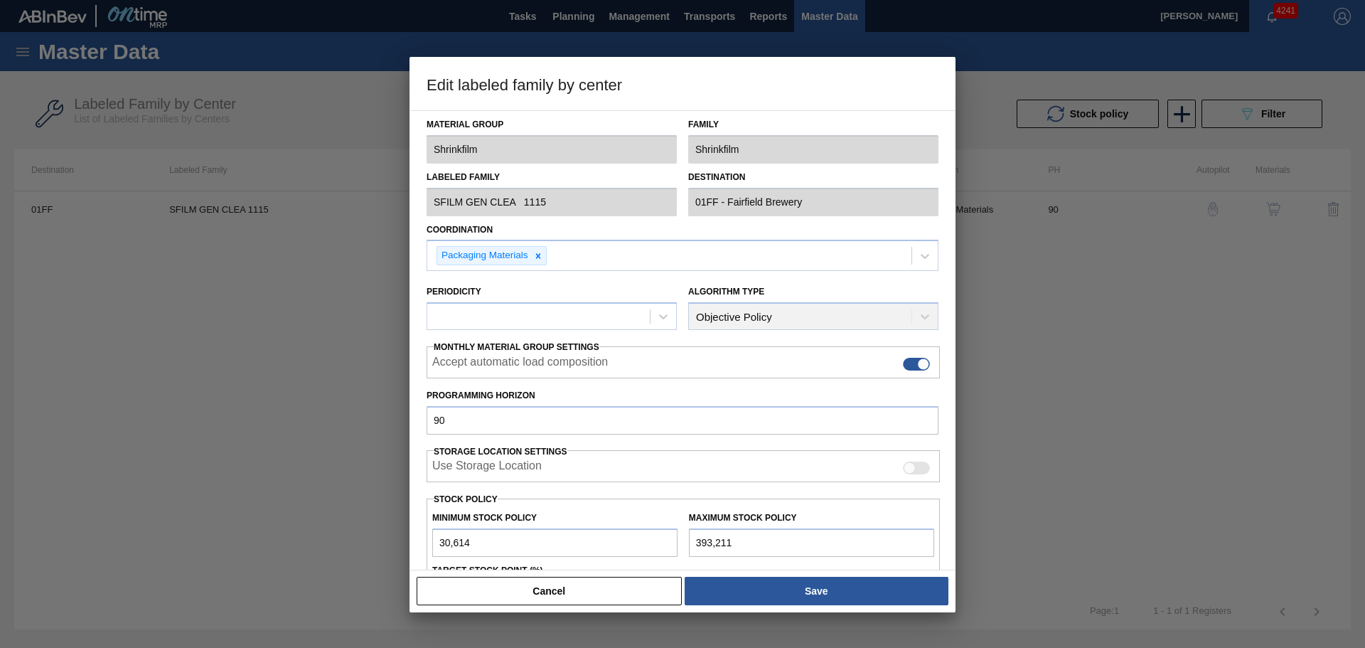
scroll to position [173, 0]
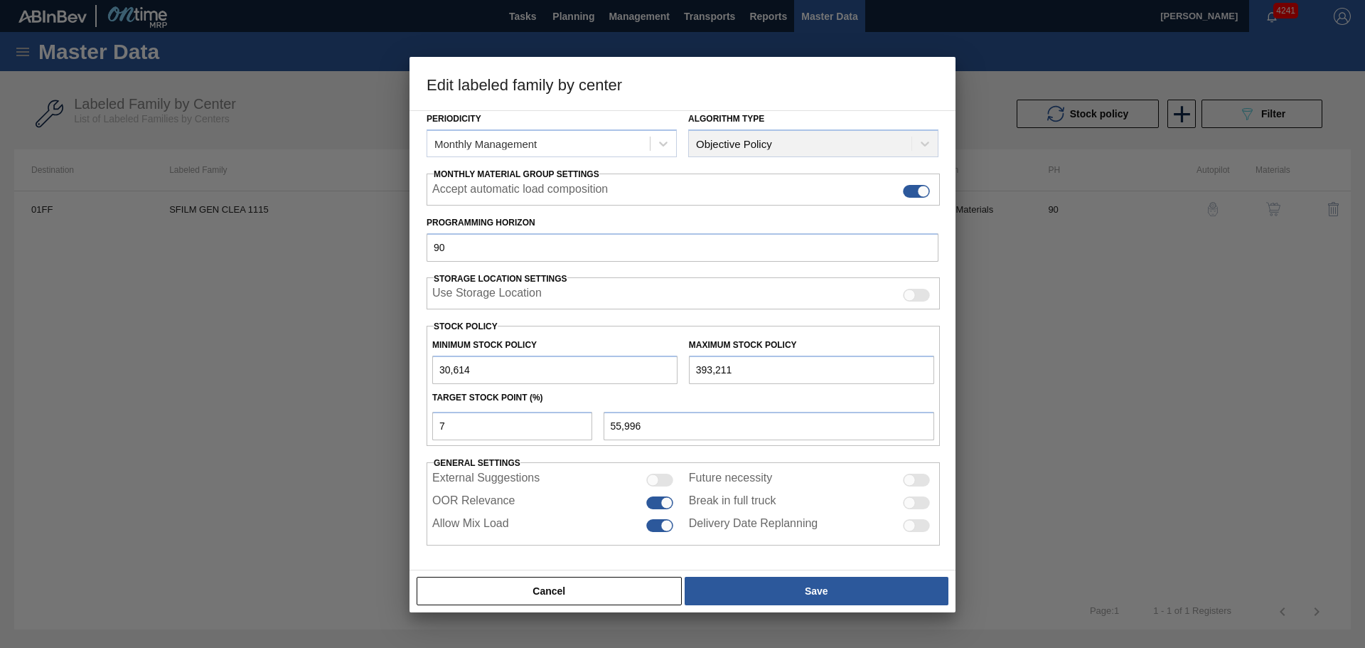
click at [918, 501] on div at bounding box center [916, 502] width 27 height 13
checkbox input "true"
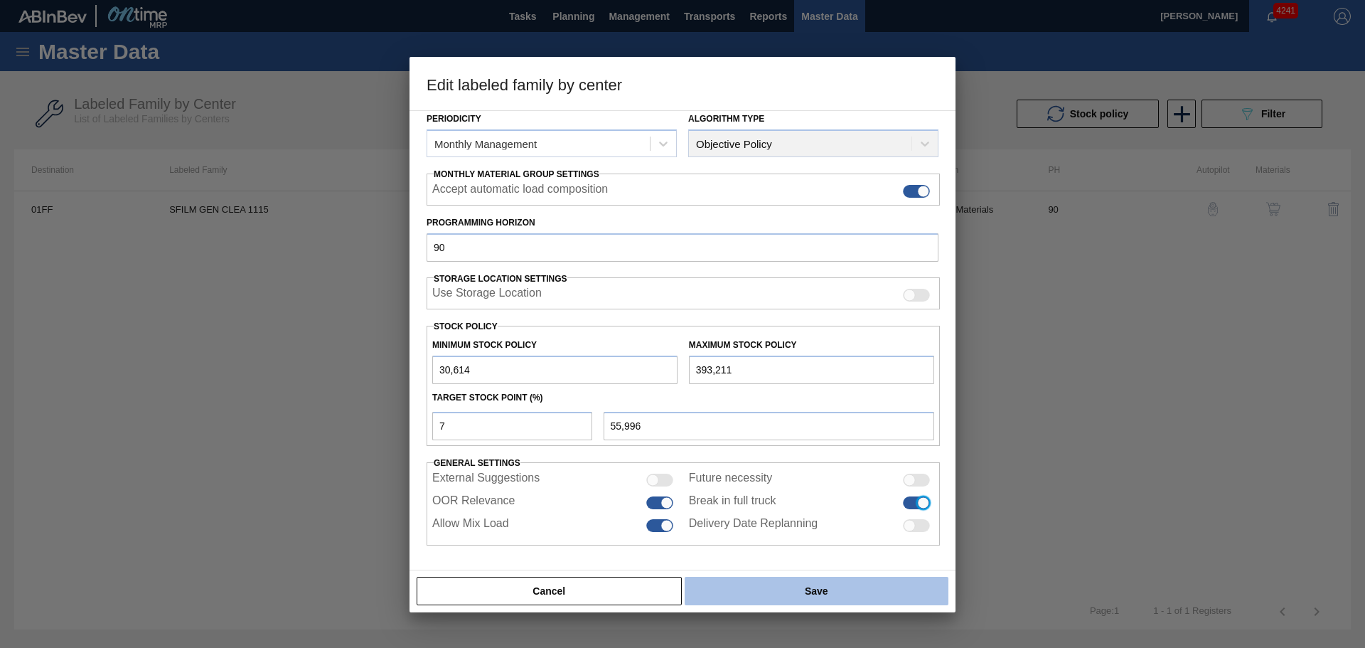
click at [766, 590] on button "Save" at bounding box center [817, 590] width 264 height 28
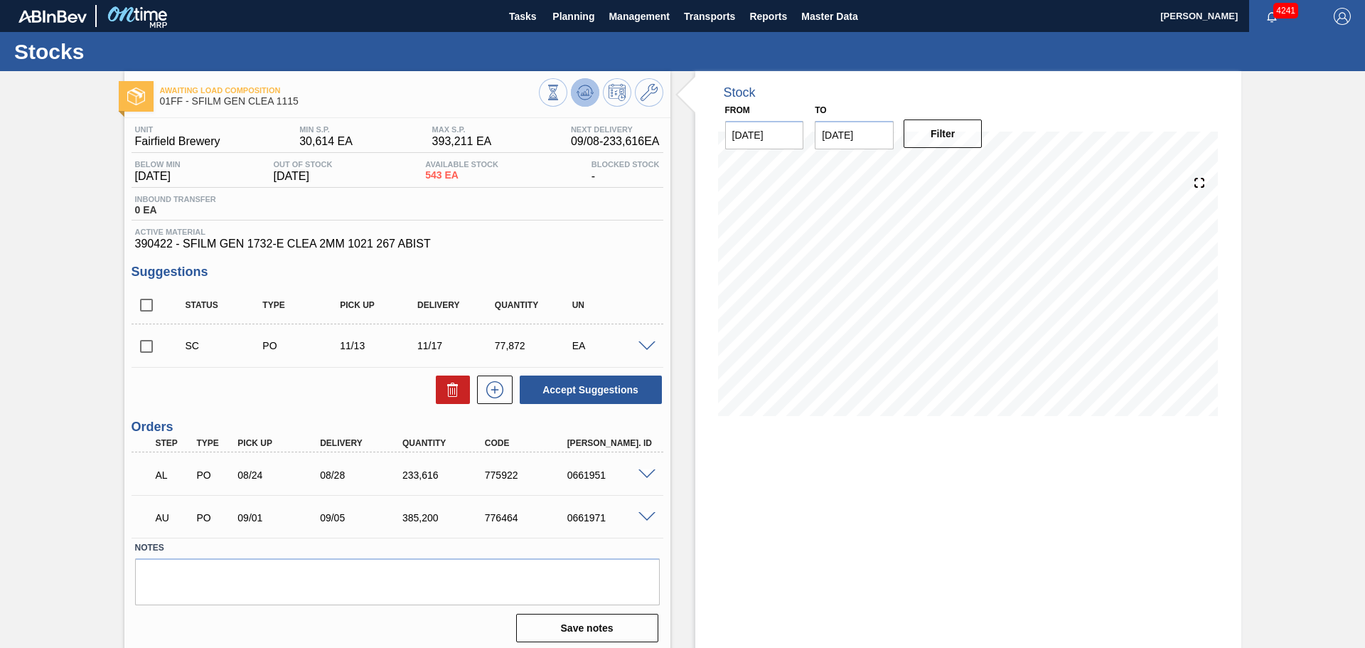
click at [576, 92] on icon at bounding box center [577, 92] width 3 height 2
click at [862, 138] on input "[DATE]" at bounding box center [854, 135] width 79 height 28
click at [970, 305] on div "4" at bounding box center [969, 306] width 19 height 19
type input "[DATE]"
click at [920, 132] on button "Filter" at bounding box center [942, 133] width 79 height 28
